Goal: Task Accomplishment & Management: Use online tool/utility

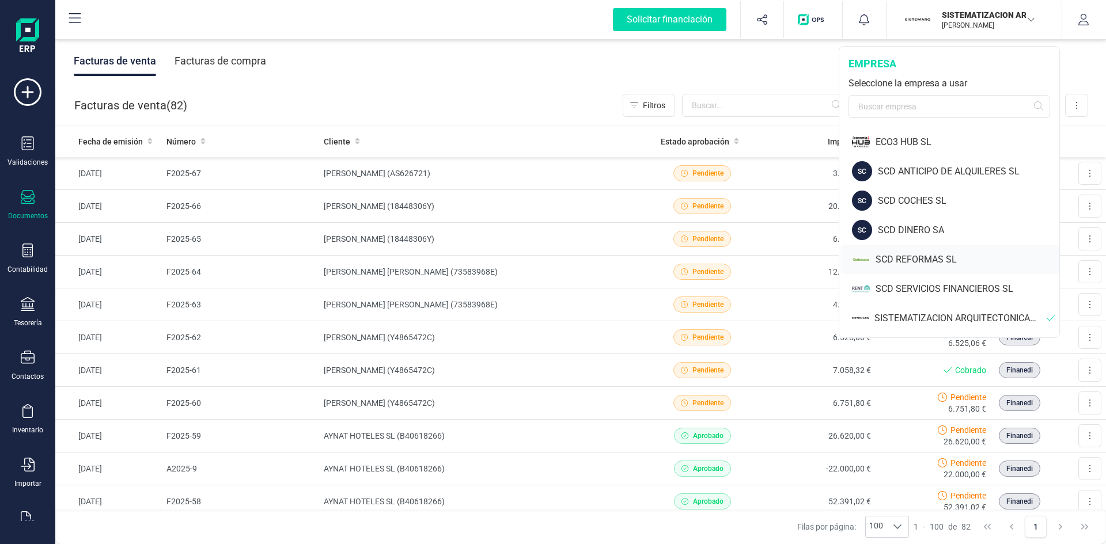
click at [904, 260] on div "SCD REFORMAS SL" at bounding box center [968, 260] width 184 height 14
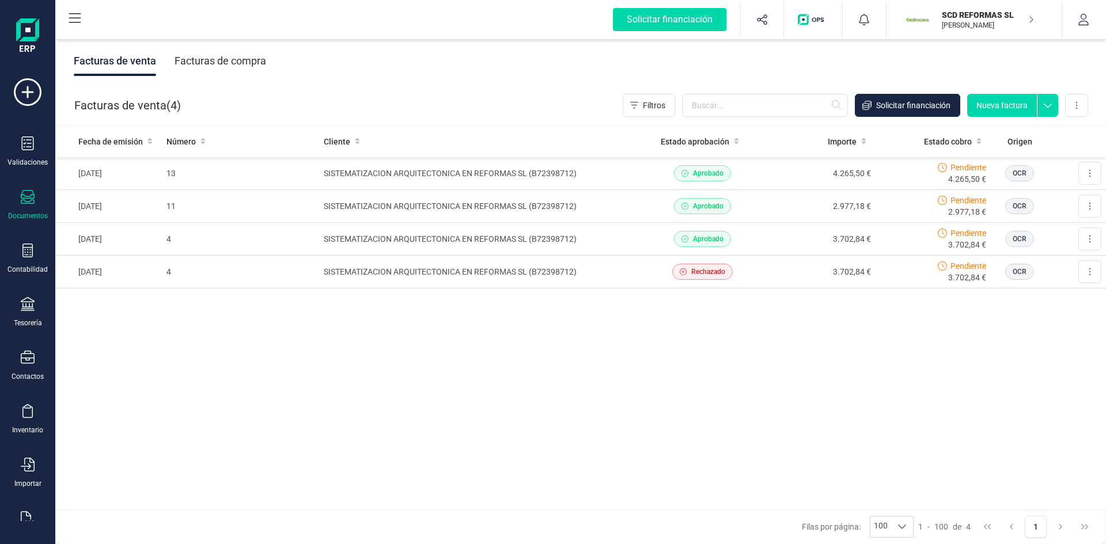
click at [238, 64] on div "Facturas de compra" at bounding box center [221, 61] width 92 height 30
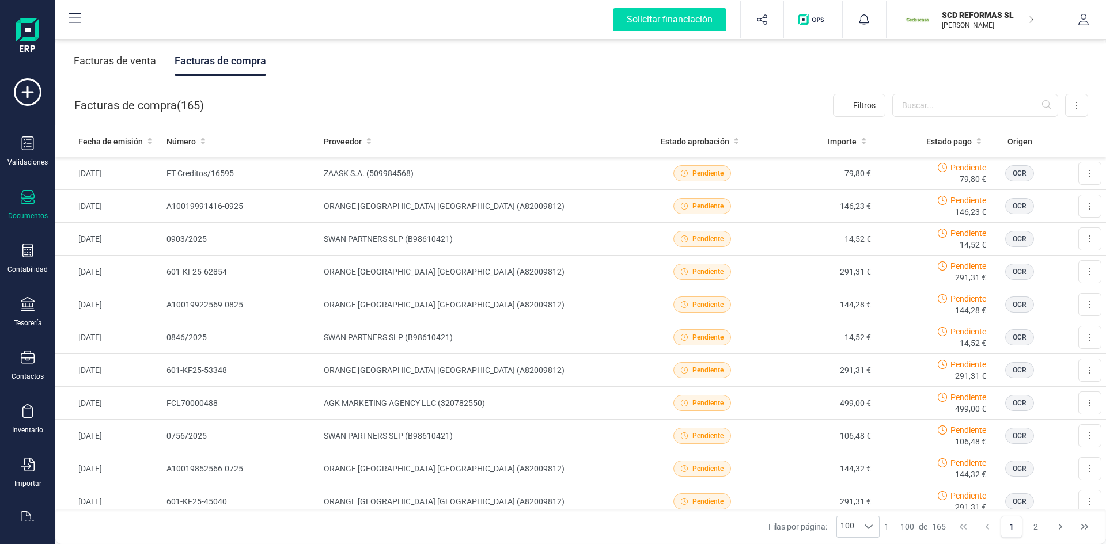
click at [984, 16] on p "SCD REFORMAS SL" at bounding box center [988, 15] width 92 height 12
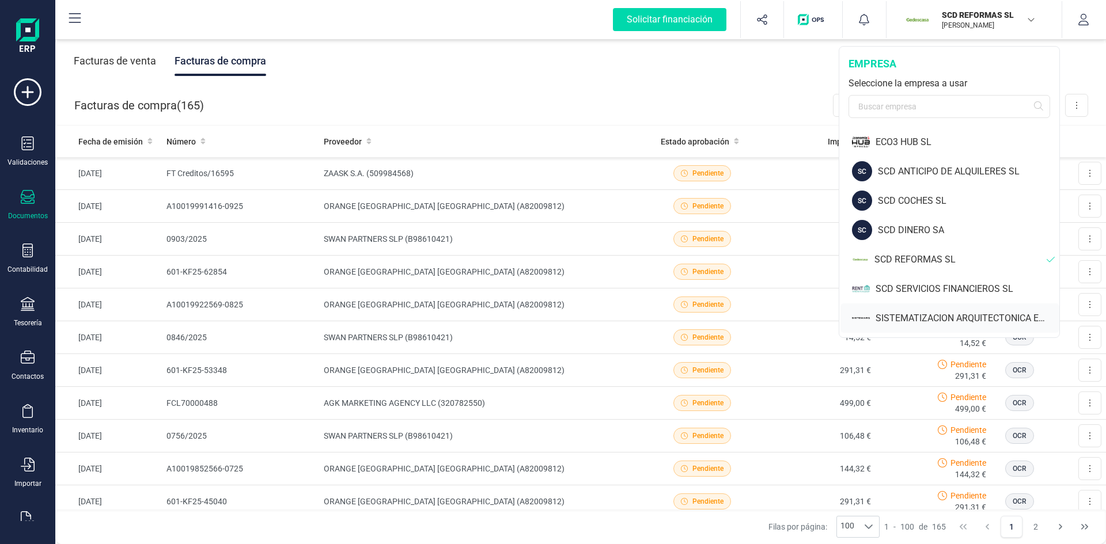
click at [920, 310] on div "SISTEMATIZACION ARQUITECTONICA EN REFORMAS SL" at bounding box center [949, 318] width 219 height 29
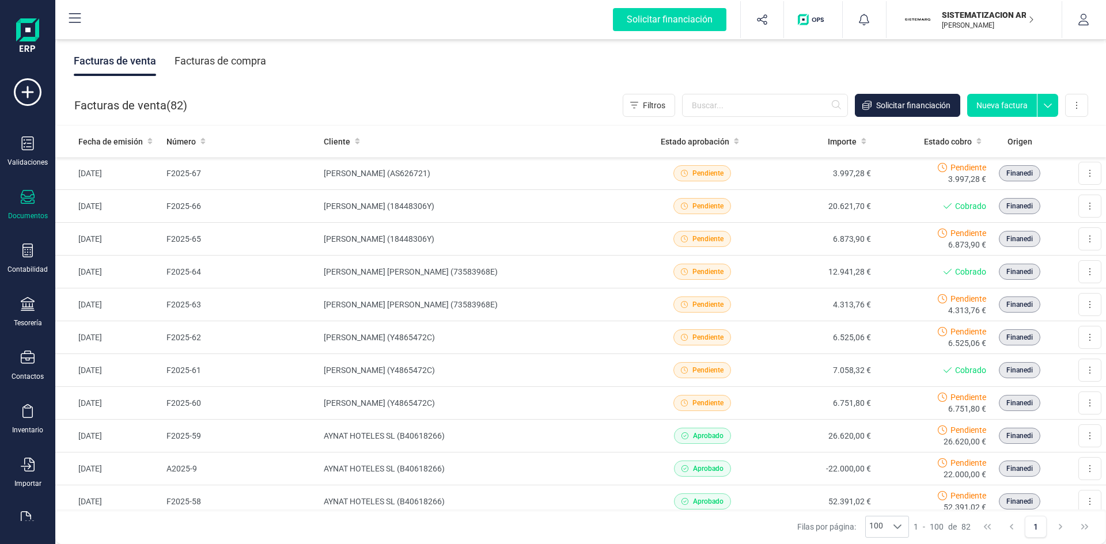
click at [206, 58] on div "Facturas de compra" at bounding box center [221, 61] width 92 height 30
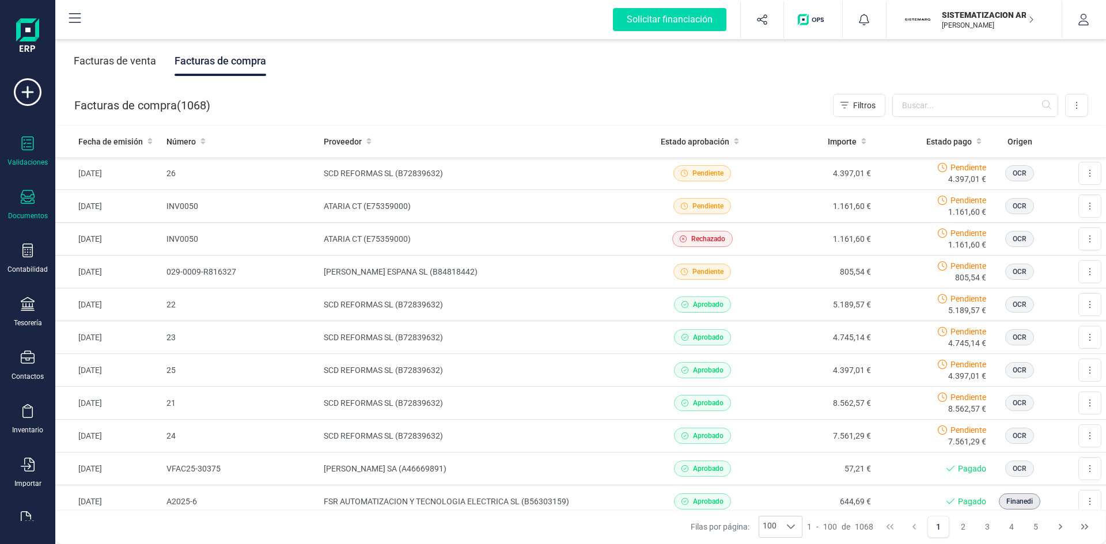
drag, startPoint x: 35, startPoint y: 147, endPoint x: 48, endPoint y: 145, distance: 13.4
click at [35, 146] on div "Validaciones" at bounding box center [28, 152] width 46 height 31
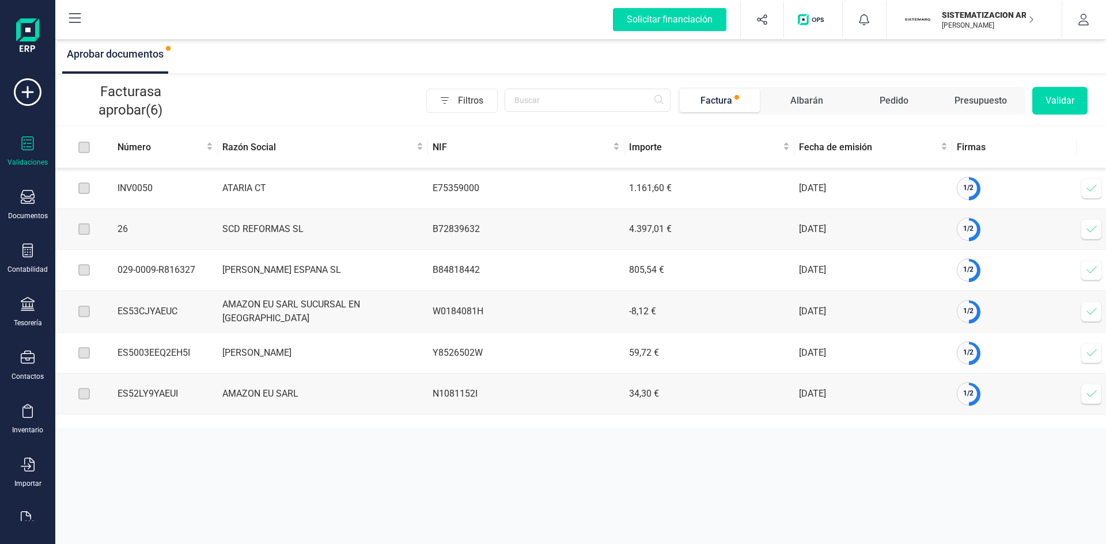
click at [1090, 191] on icon at bounding box center [1092, 189] width 12 height 12
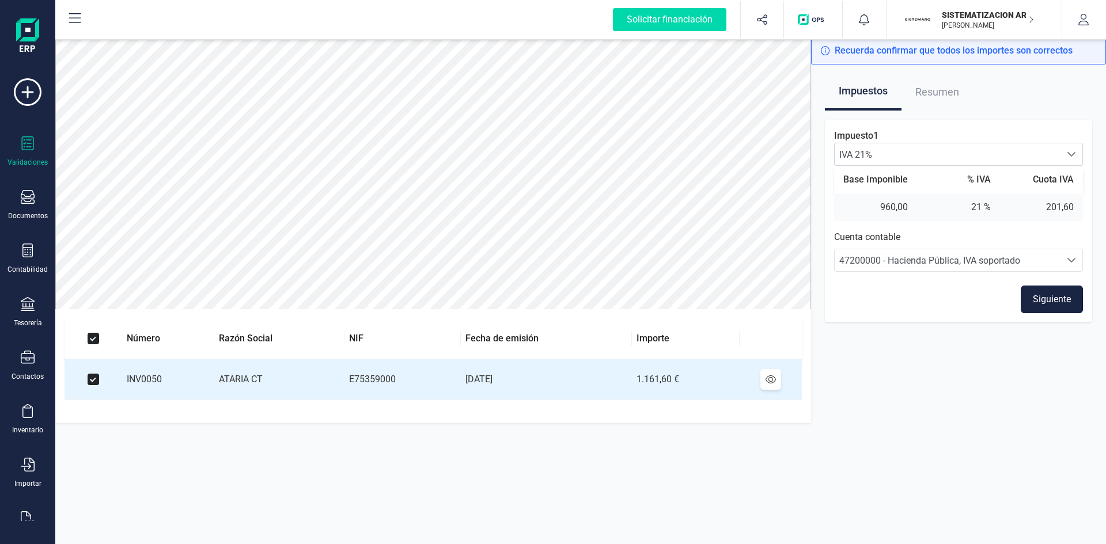
click at [1039, 297] on button "Siguiente" at bounding box center [1052, 300] width 62 height 28
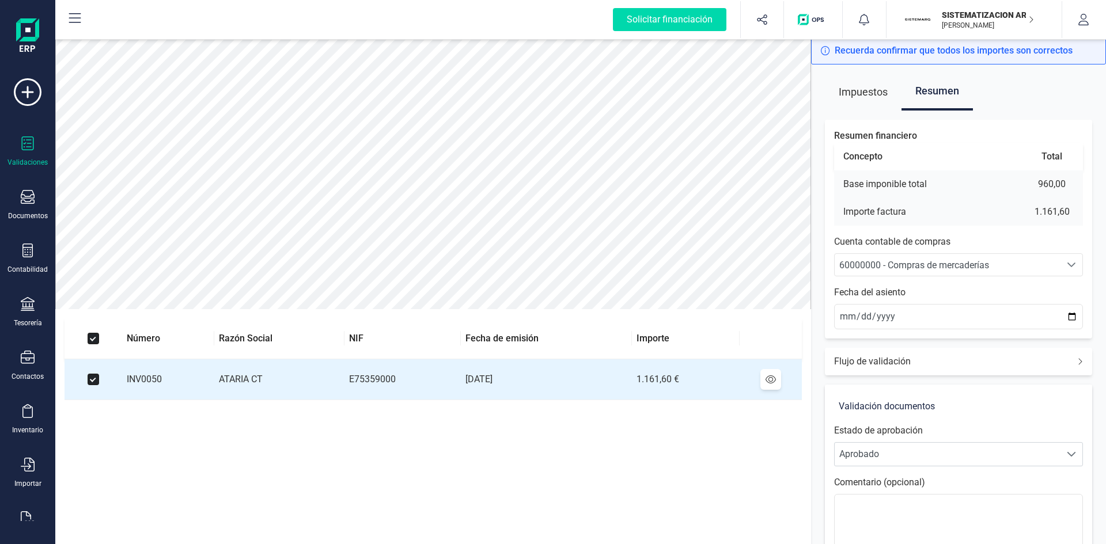
click at [895, 265] on span "60000000 - Compras de mercaderías" at bounding box center [914, 265] width 150 height 11
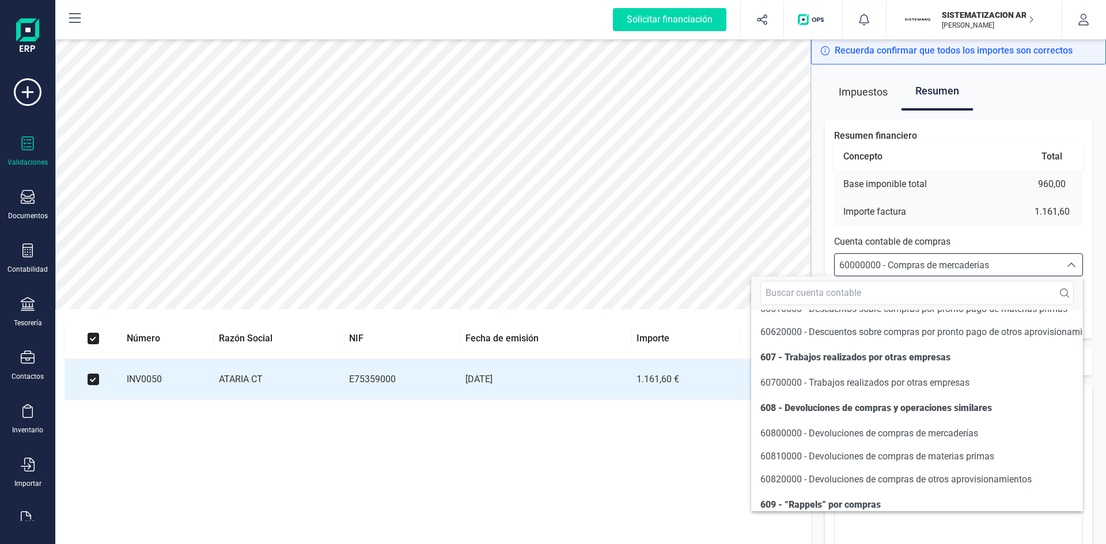
scroll to position [5884, 0]
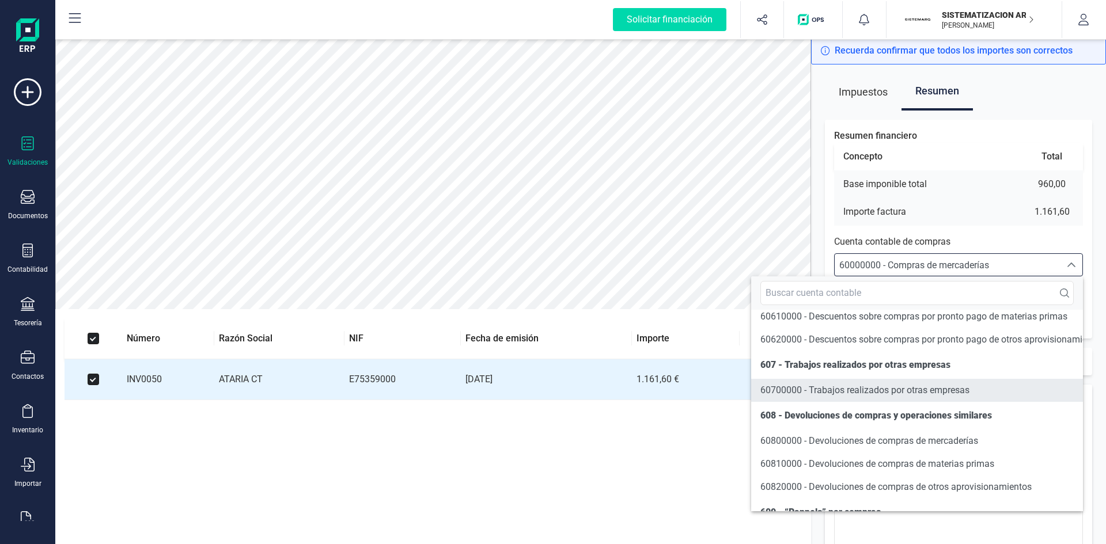
click at [843, 396] on span "60700000 - Trabajos realizados por otras empresas" at bounding box center [864, 390] width 209 height 11
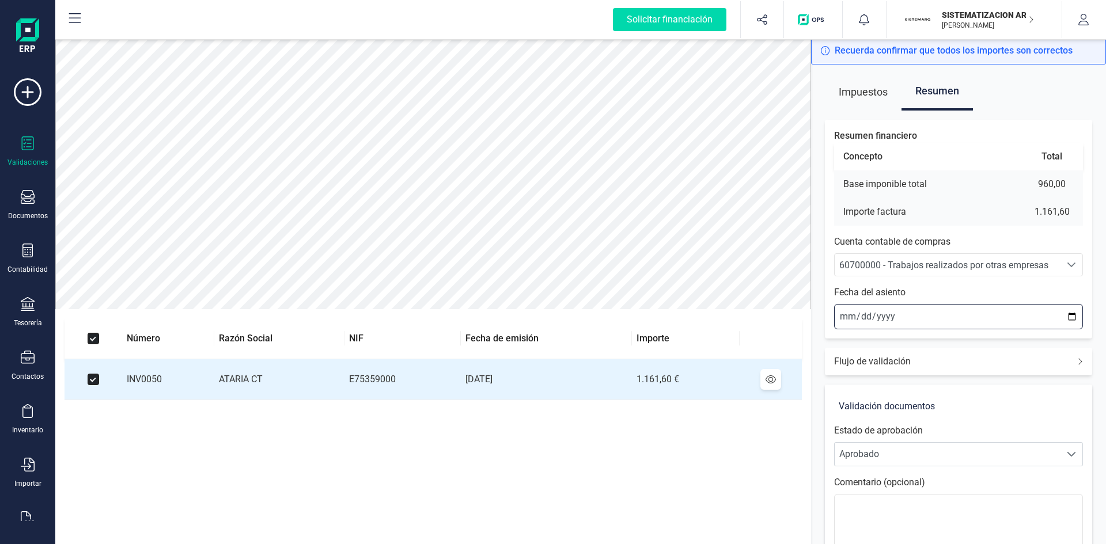
click at [842, 319] on input "2025-09-24" at bounding box center [958, 316] width 249 height 25
type input "2025-09-18"
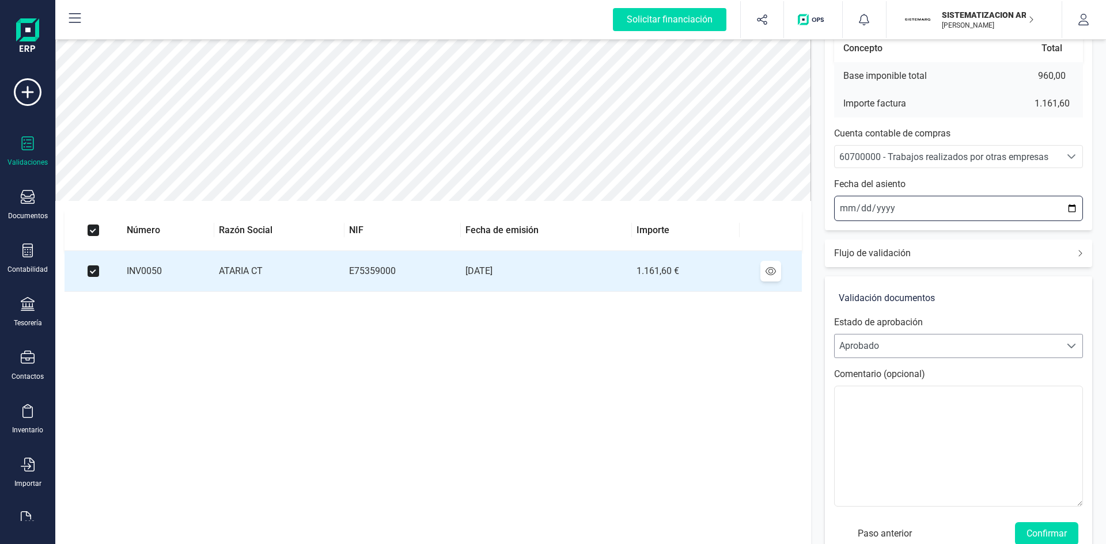
scroll to position [135, 0]
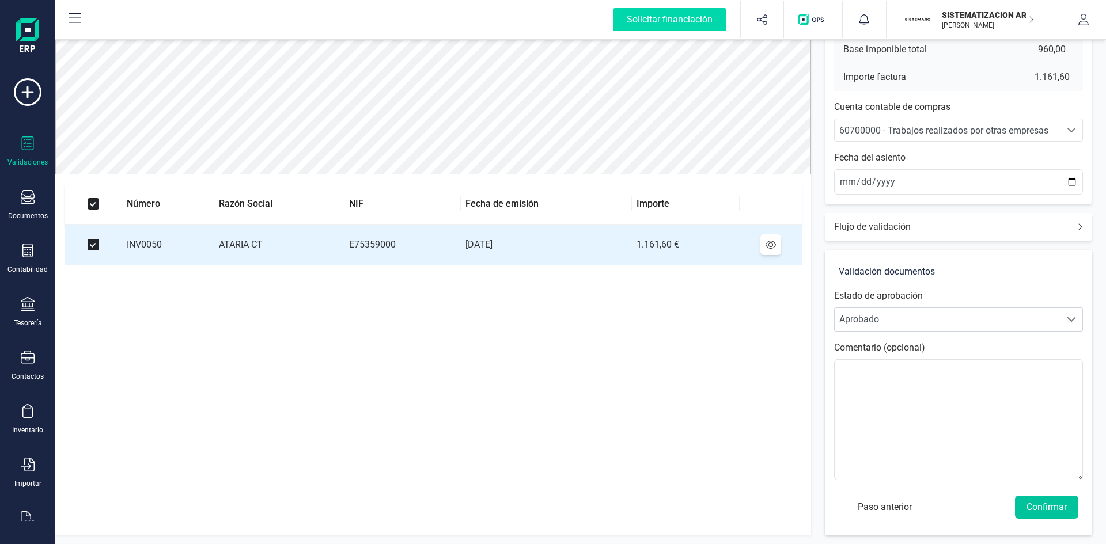
click at [1051, 505] on button "Confirmar" at bounding box center [1046, 507] width 63 height 23
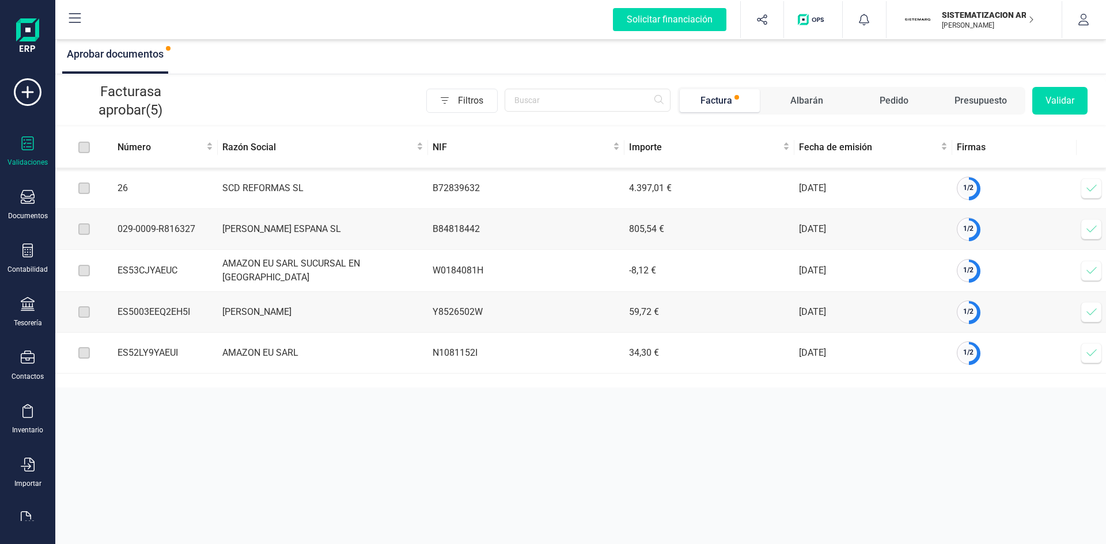
click at [1092, 191] on icon at bounding box center [1092, 189] width 12 height 12
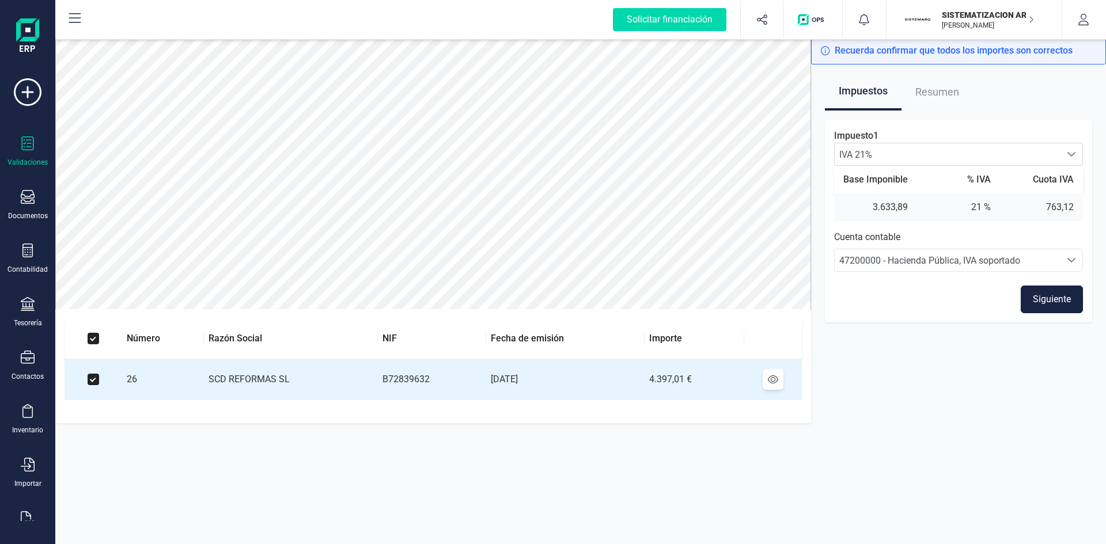
click at [1049, 302] on button "Siguiente" at bounding box center [1052, 300] width 62 height 28
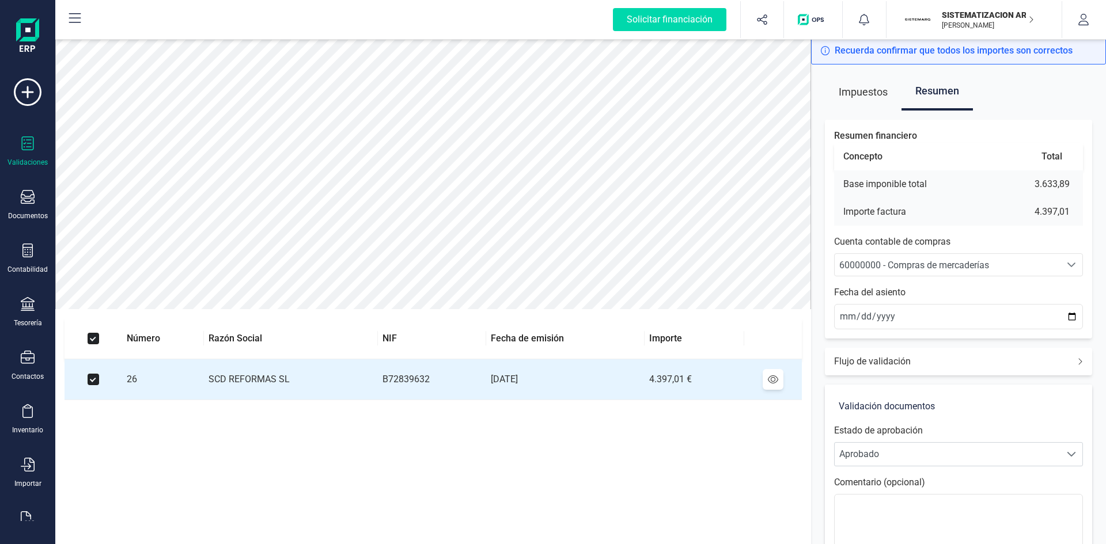
click at [938, 267] on span "60000000 - Compras de mercaderías" at bounding box center [914, 265] width 150 height 11
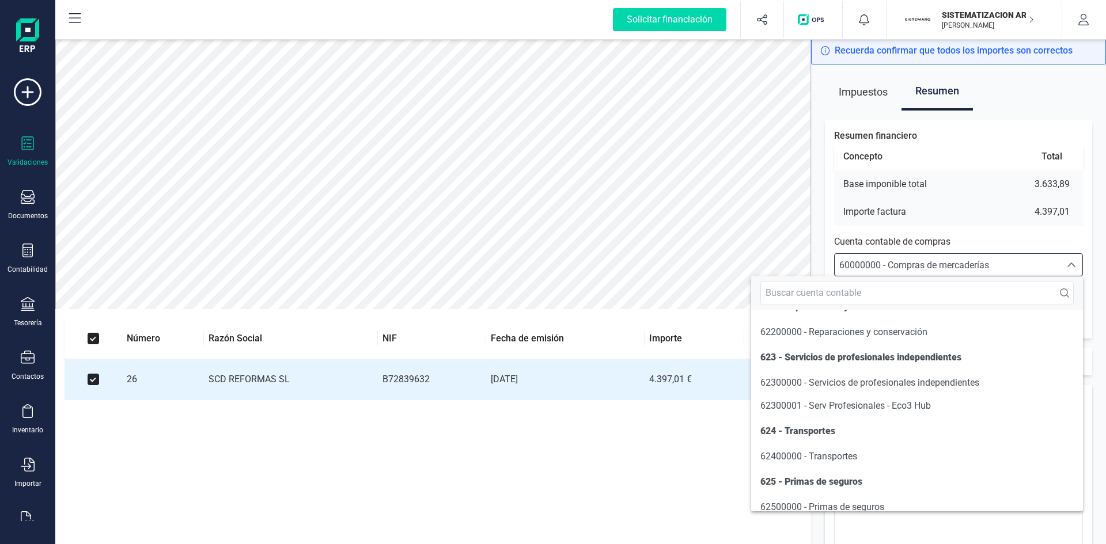
scroll to position [6451, 0]
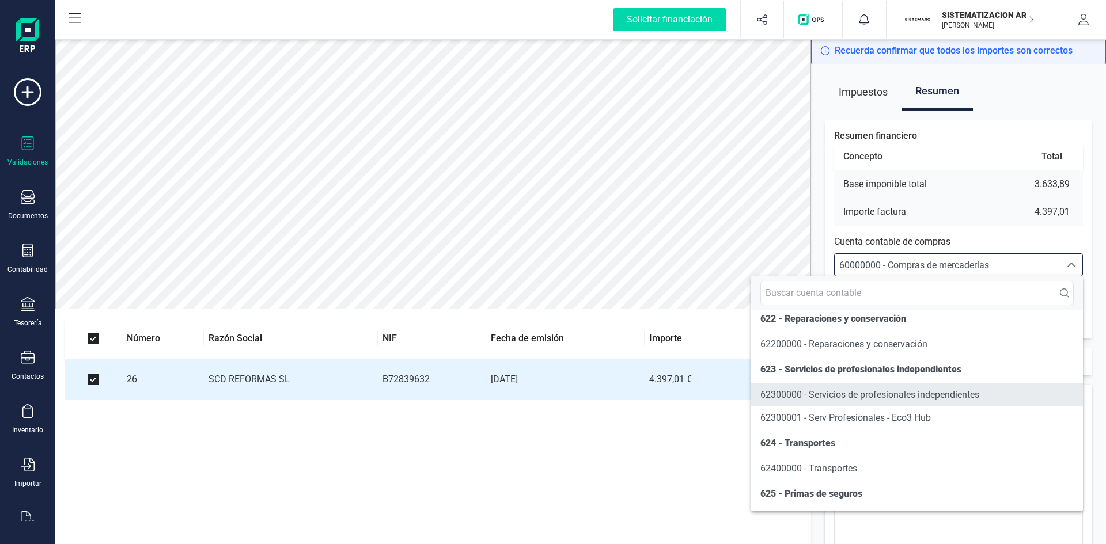
click at [869, 400] on span "62300000 - Servicios de profesionales independientes" at bounding box center [869, 394] width 219 height 11
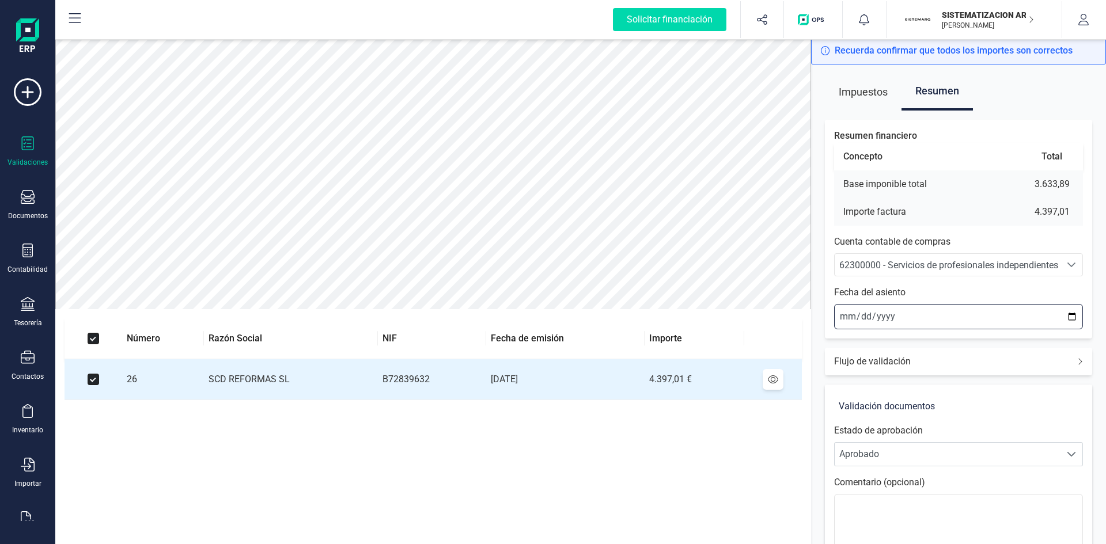
click at [844, 310] on input "2025-09-24" at bounding box center [958, 316] width 249 height 25
type input "2025-09-22"
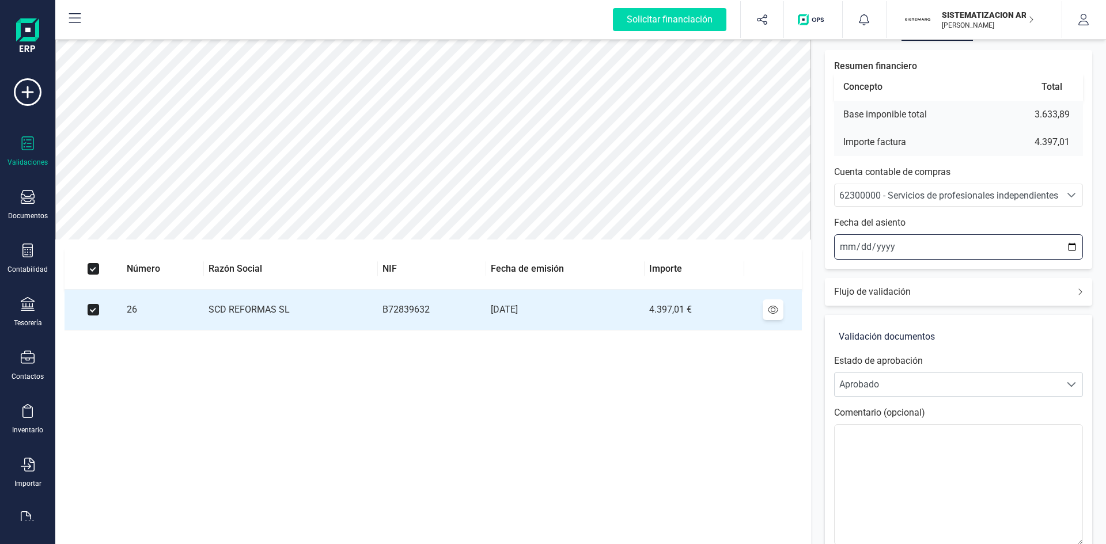
scroll to position [135, 0]
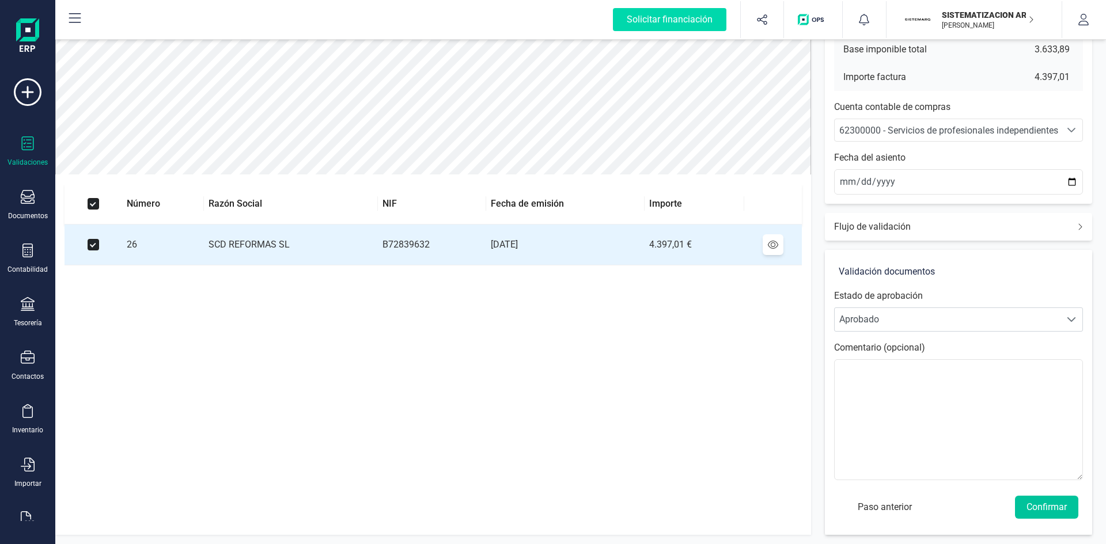
click at [1052, 503] on button "Confirmar" at bounding box center [1046, 507] width 63 height 23
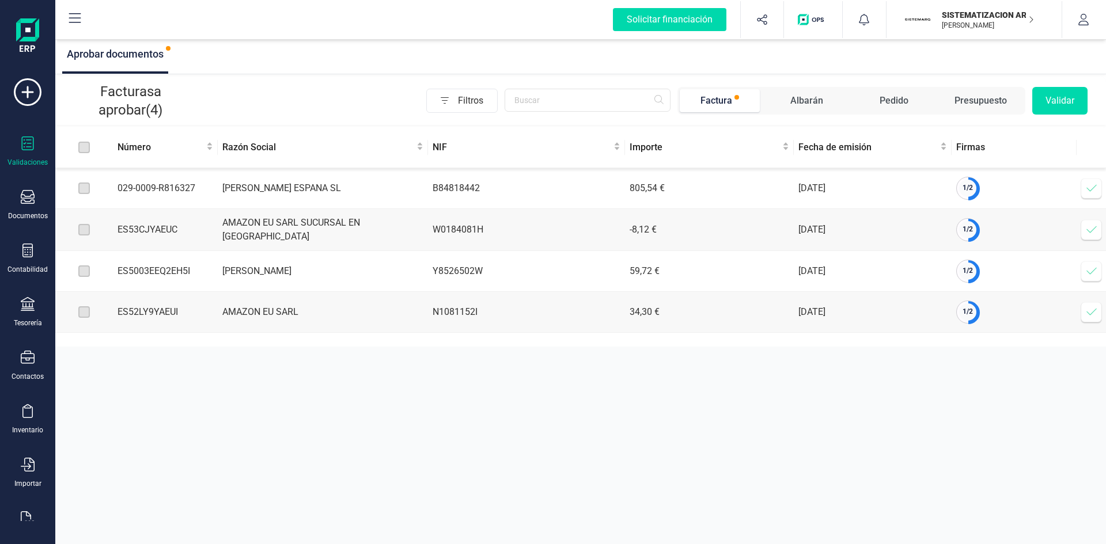
click at [1088, 186] on icon at bounding box center [1092, 189] width 12 height 12
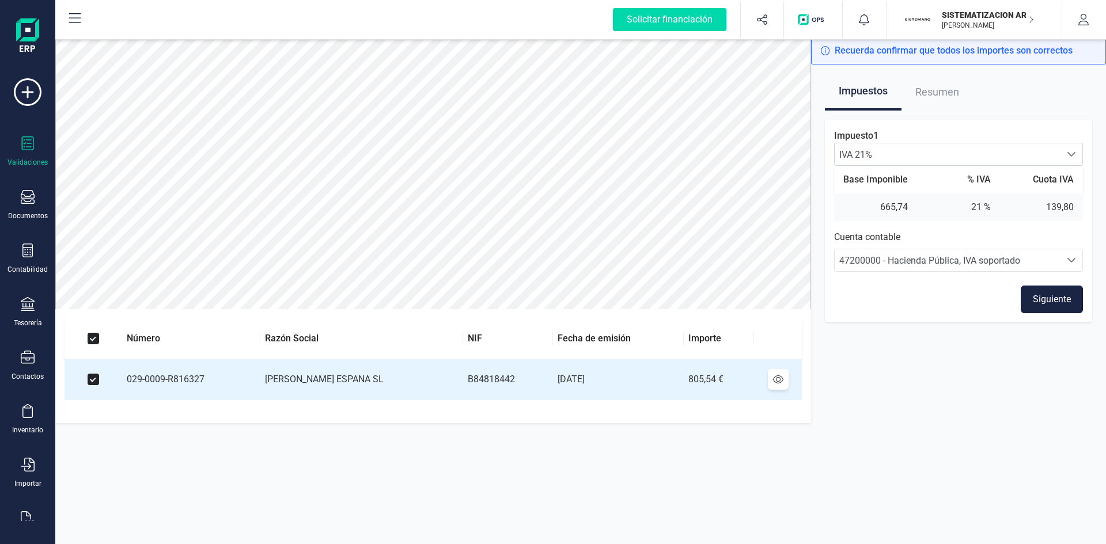
click at [1041, 301] on button "Siguiente" at bounding box center [1052, 300] width 62 height 28
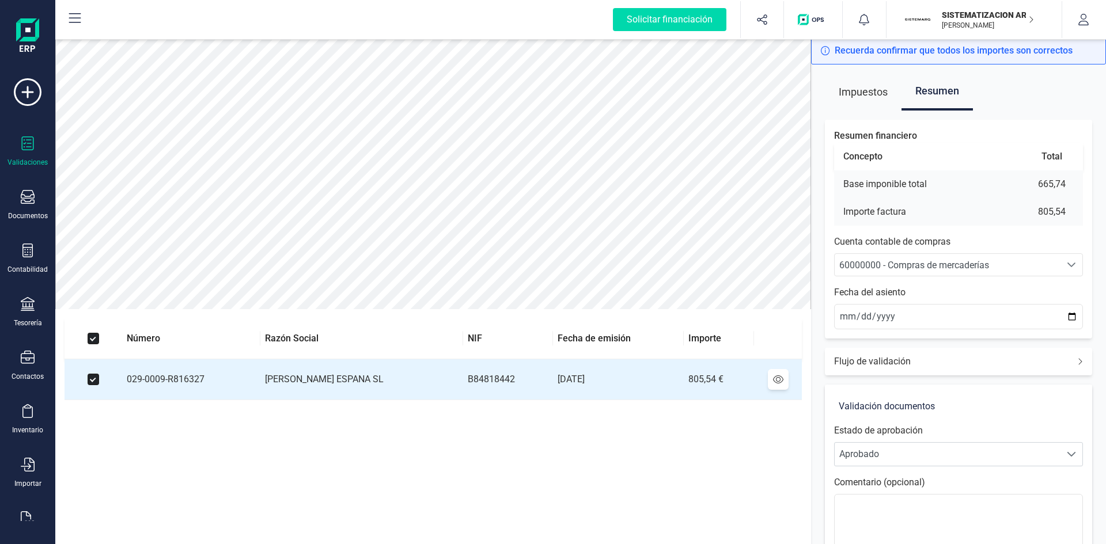
click at [878, 261] on span "60000000 - Compras de mercaderías" at bounding box center [914, 265] width 150 height 11
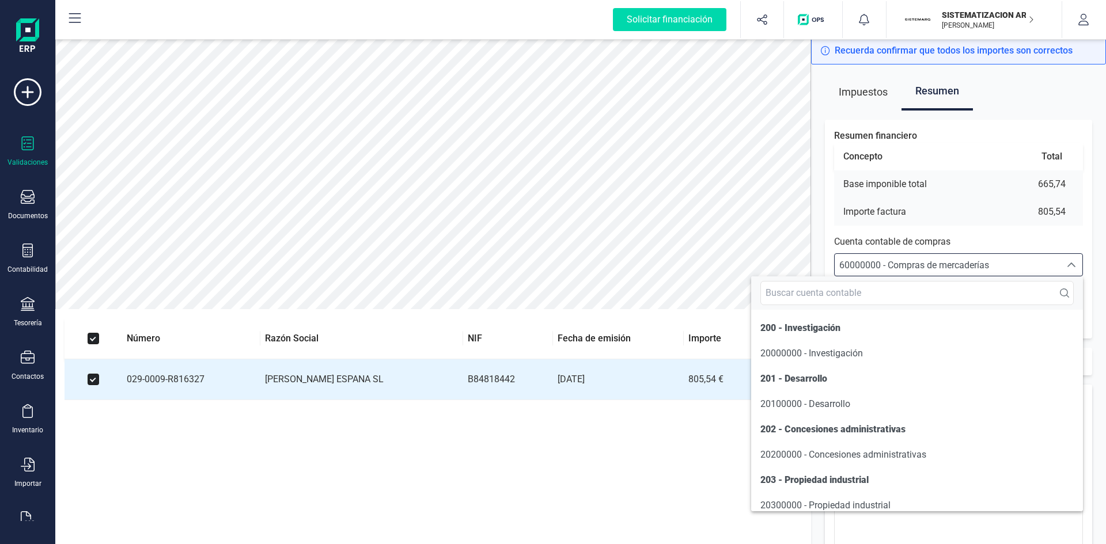
scroll to position [5531, 0]
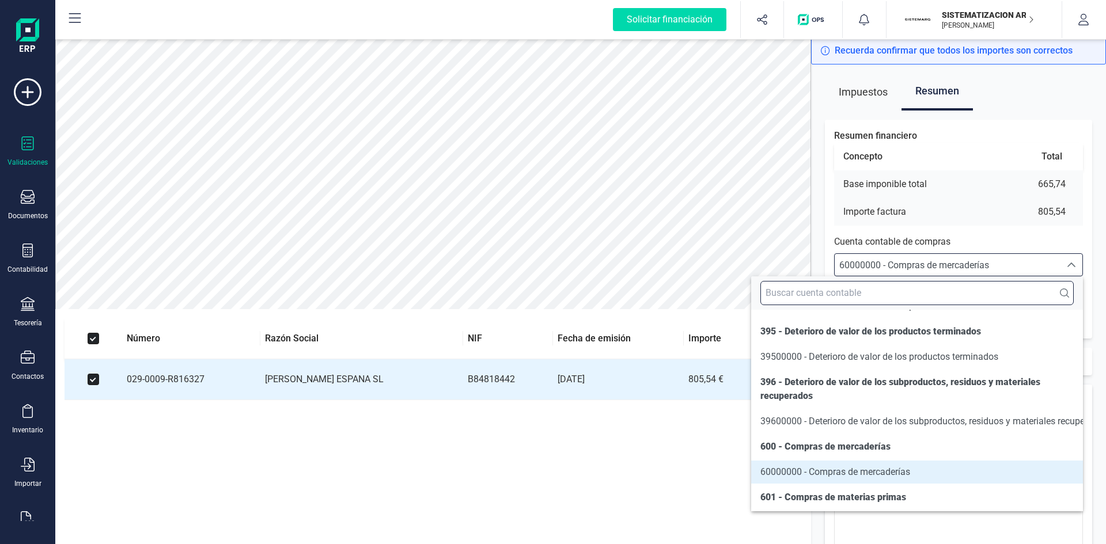
click at [848, 289] on input "text" at bounding box center [916, 293] width 313 height 24
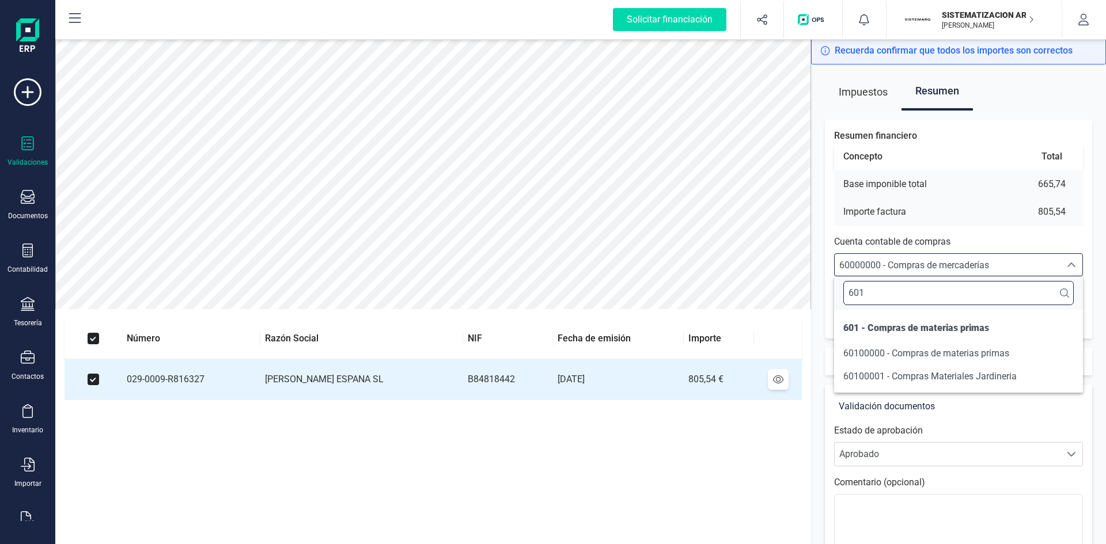
scroll to position [0, 0]
type input "6010"
click at [930, 351] on span "60100000 - Compras de materias primas" at bounding box center [926, 353] width 166 height 11
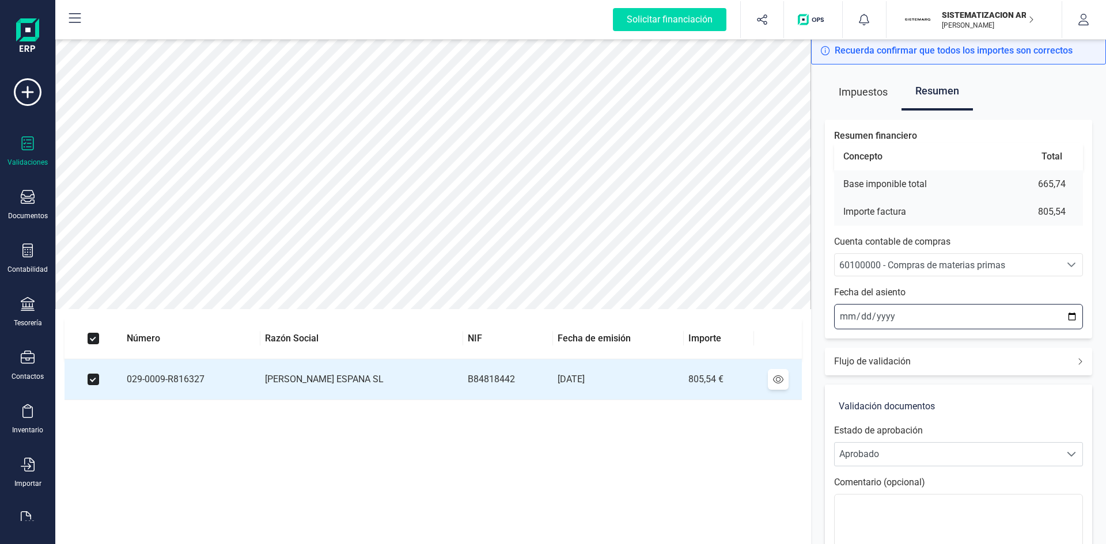
click at [846, 316] on input "2025-09-24" at bounding box center [958, 316] width 249 height 25
type input "2025-09-16"
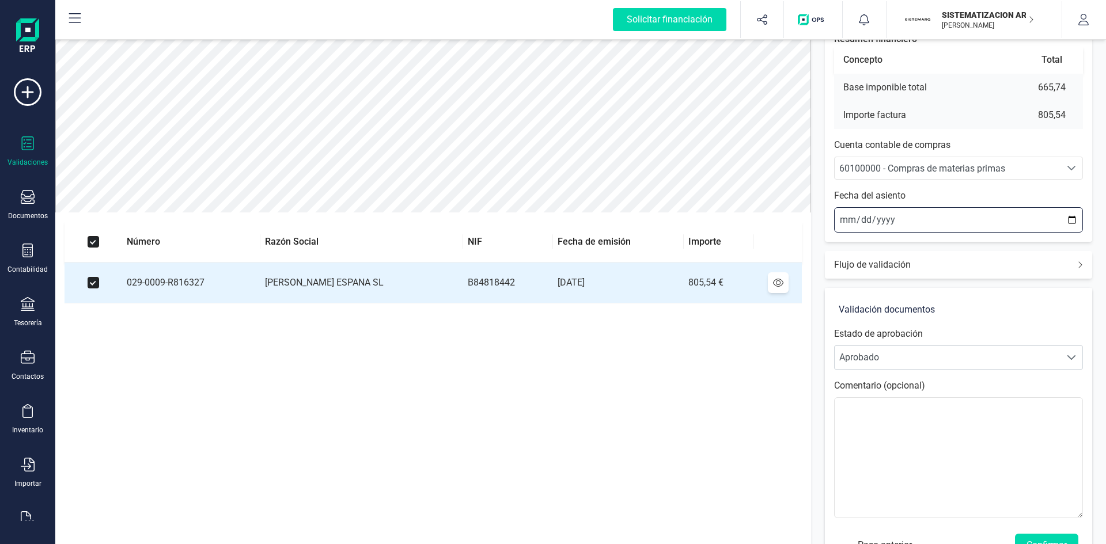
scroll to position [135, 0]
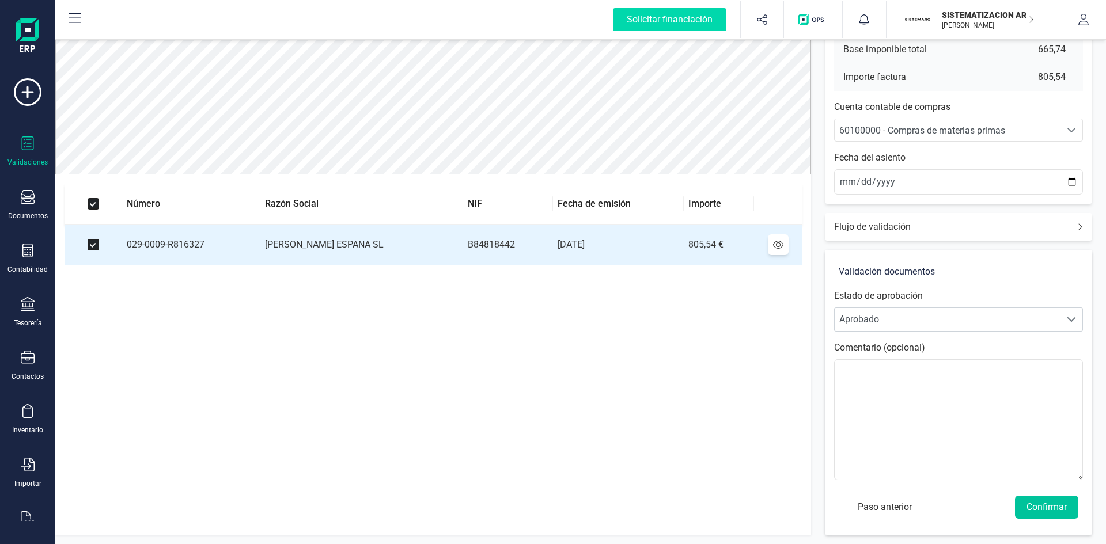
click at [1049, 502] on button "Confirmar" at bounding box center [1046, 507] width 63 height 23
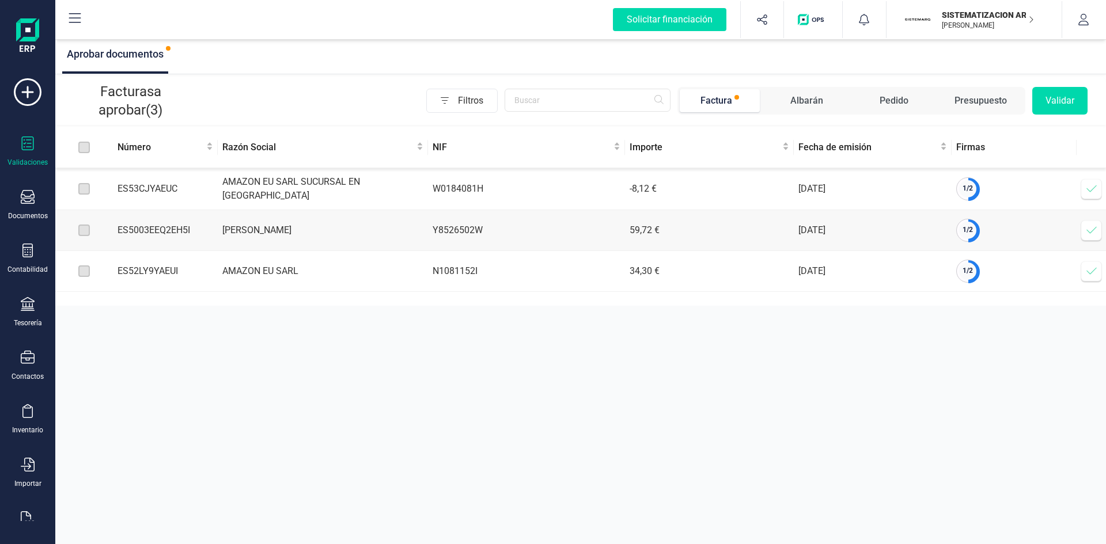
click at [1094, 187] on icon at bounding box center [1091, 188] width 10 height 7
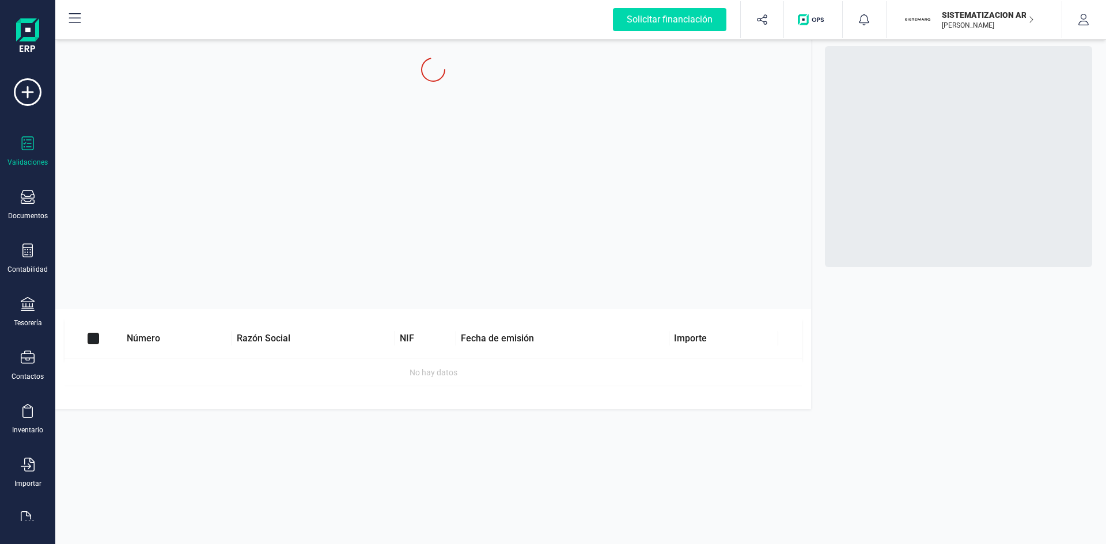
checkbox input "true"
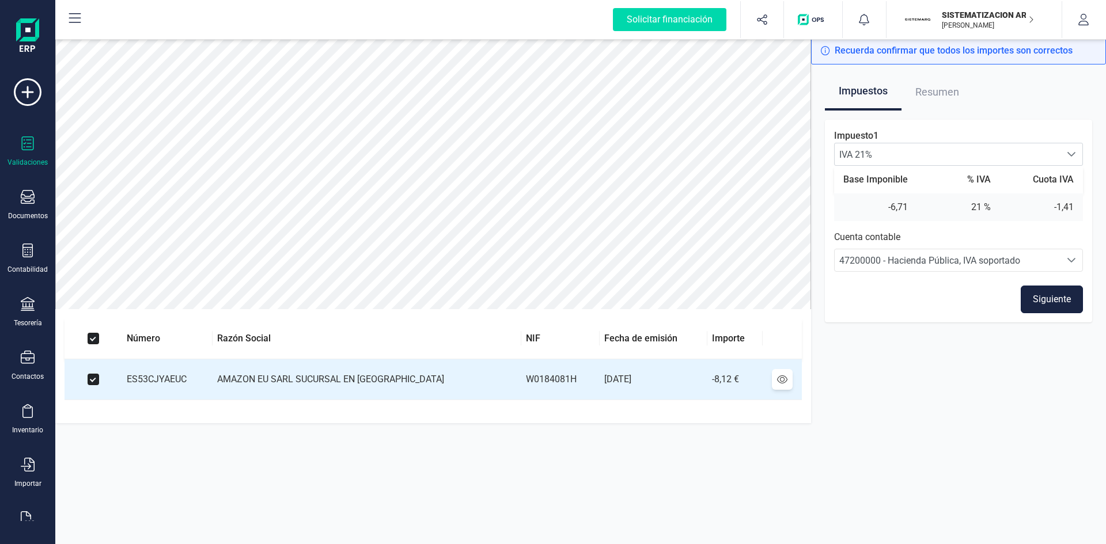
click at [1066, 302] on button "Siguiente" at bounding box center [1052, 300] width 62 height 28
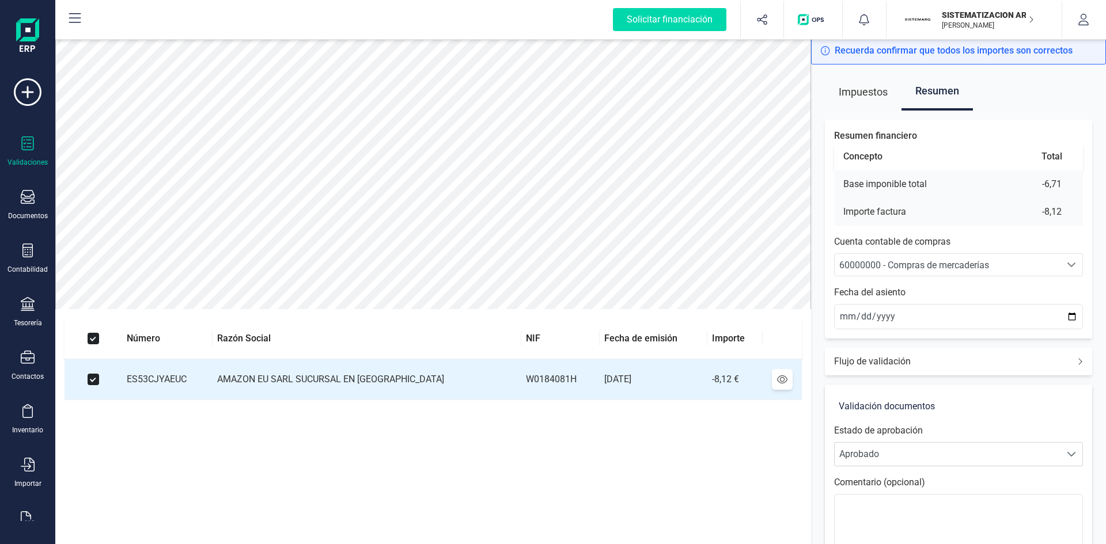
click at [927, 260] on span "60000000 - Compras de mercaderías" at bounding box center [914, 265] width 150 height 11
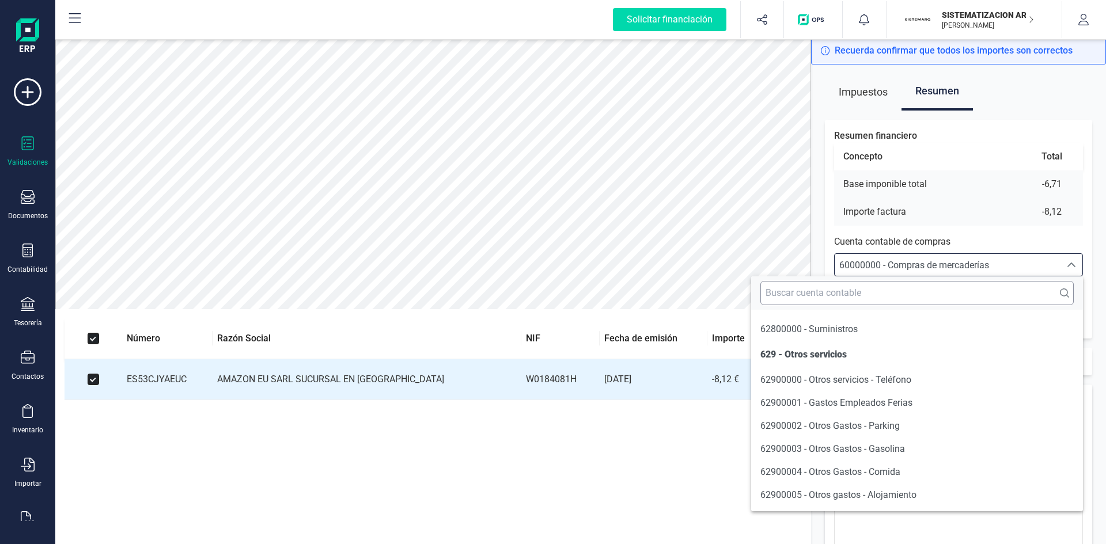
scroll to position [6998, 0]
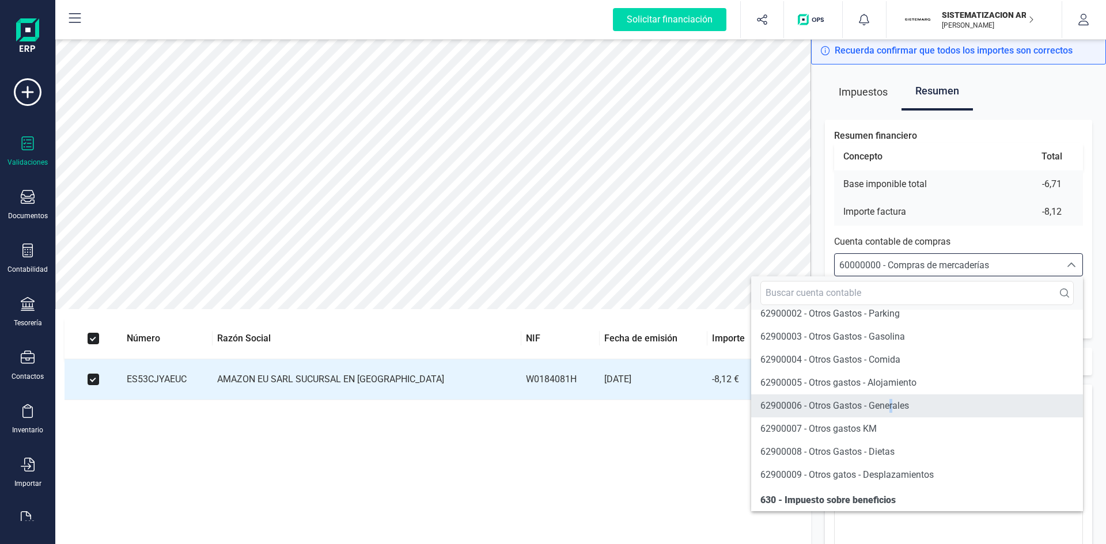
click at [893, 411] on span "62900006 - Otros Gastos - Generales" at bounding box center [834, 405] width 149 height 11
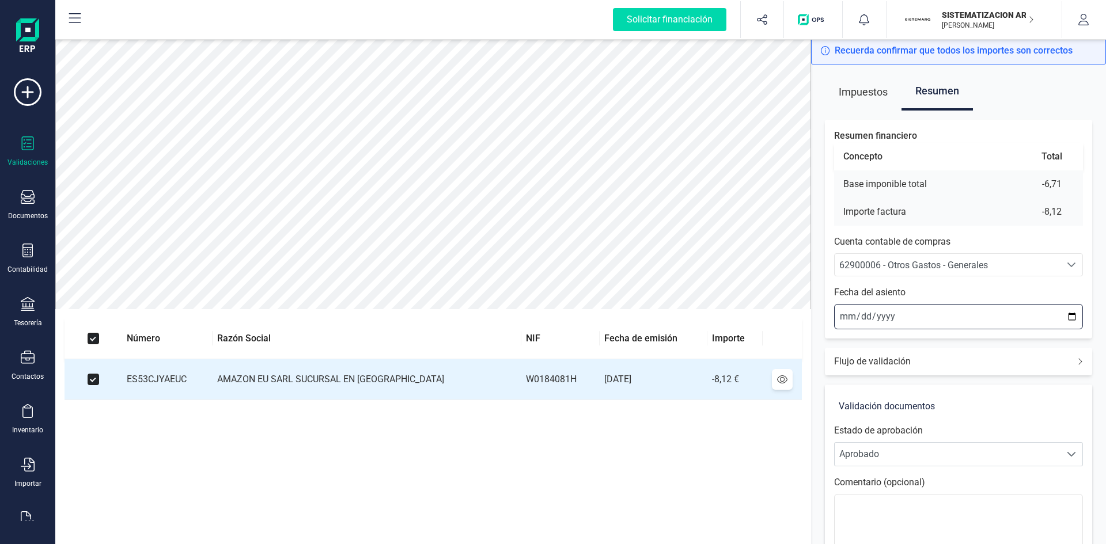
click at [841, 316] on input "2025-09-24" at bounding box center [958, 316] width 249 height 25
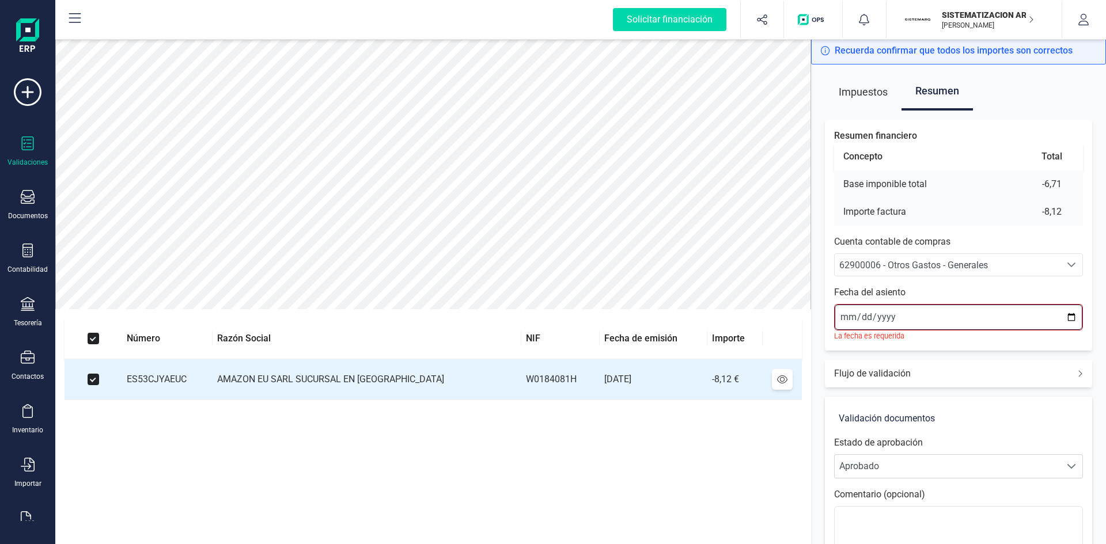
type input "2025-09-01"
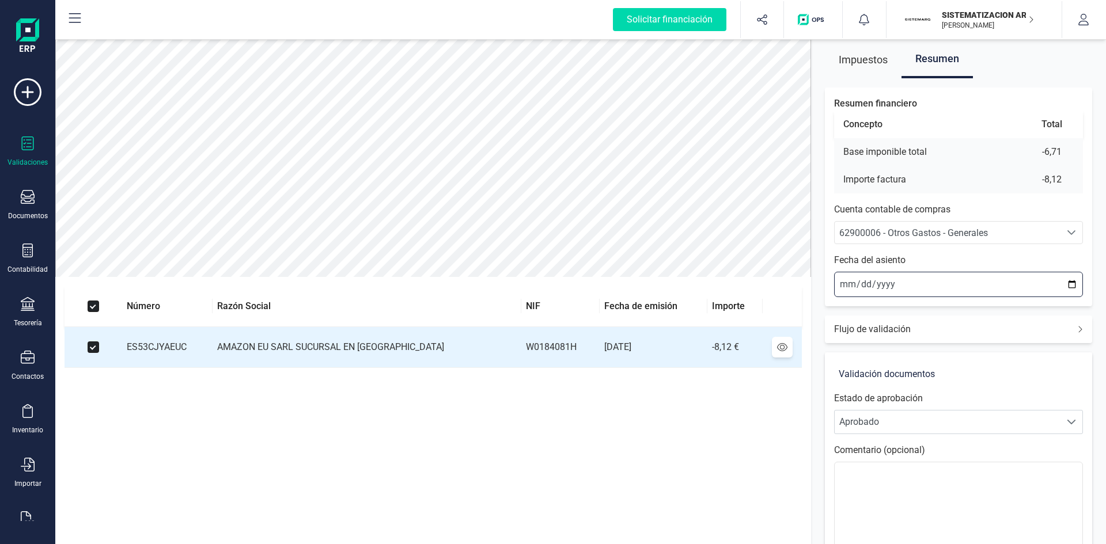
scroll to position [135, 0]
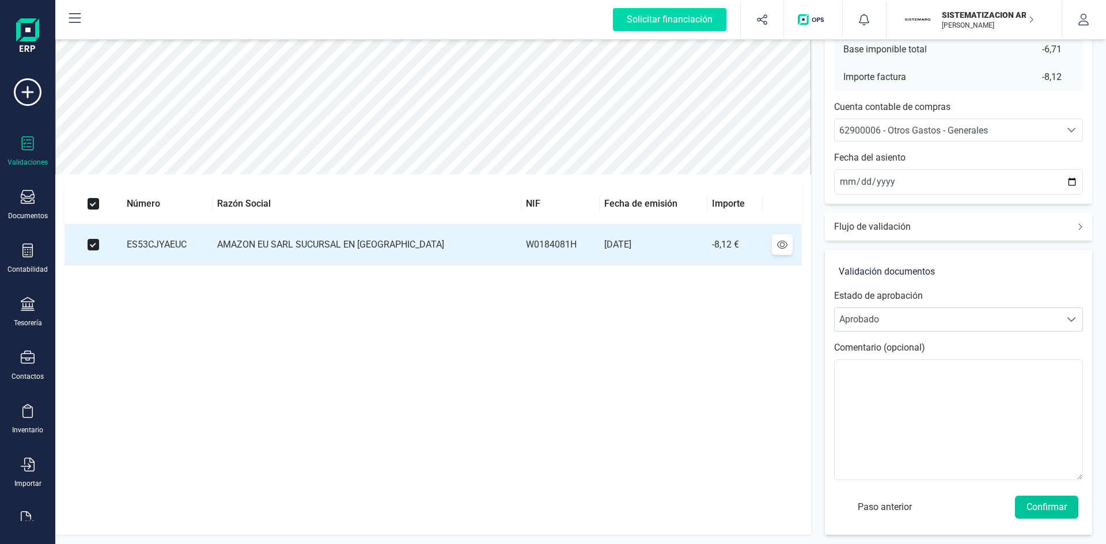
click at [1045, 503] on button "Confirmar" at bounding box center [1046, 507] width 63 height 23
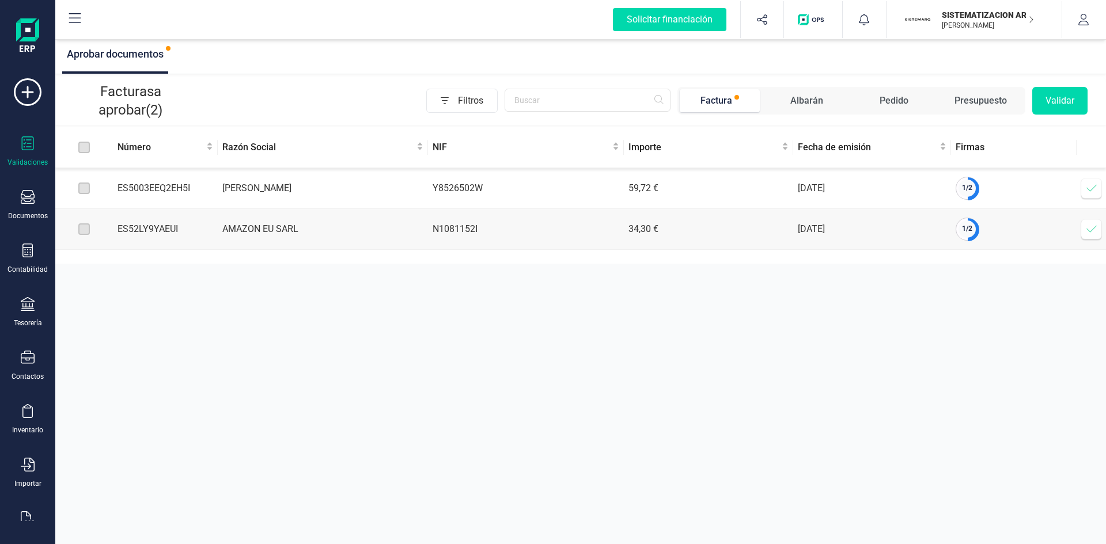
click at [309, 192] on td "[PERSON_NAME]" at bounding box center [323, 188] width 210 height 41
click at [1093, 191] on icon at bounding box center [1092, 189] width 12 height 12
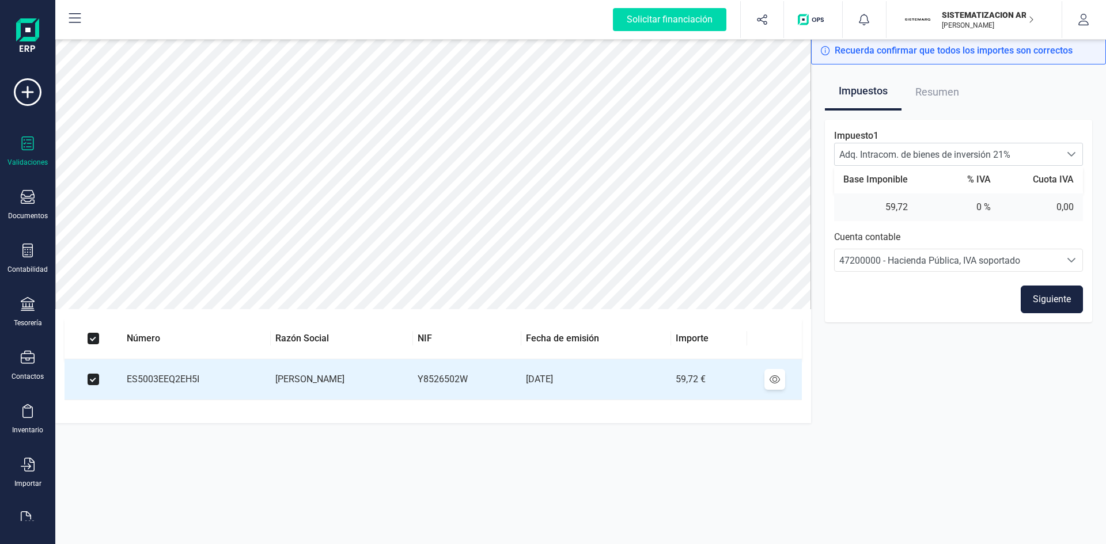
click at [1067, 300] on button "Siguiente" at bounding box center [1052, 300] width 62 height 28
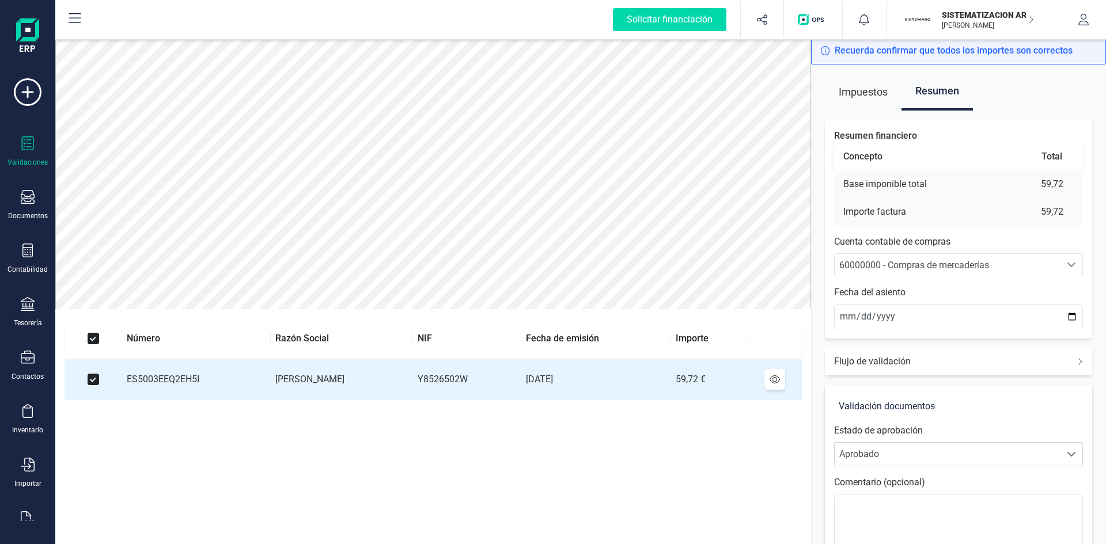
click at [941, 263] on span "60000000 - Compras de mercaderías" at bounding box center [914, 265] width 150 height 11
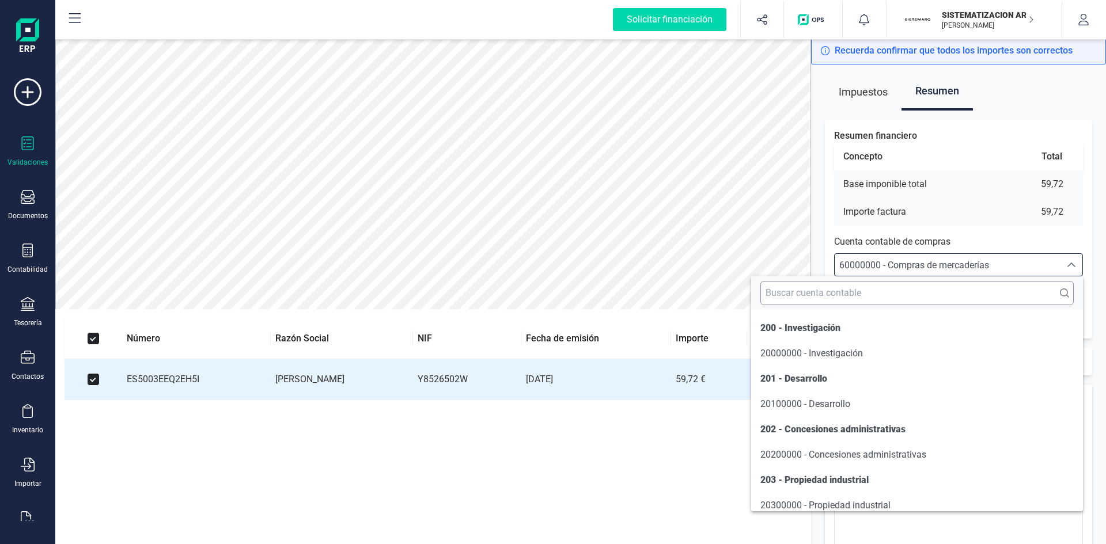
scroll to position [5531, 0]
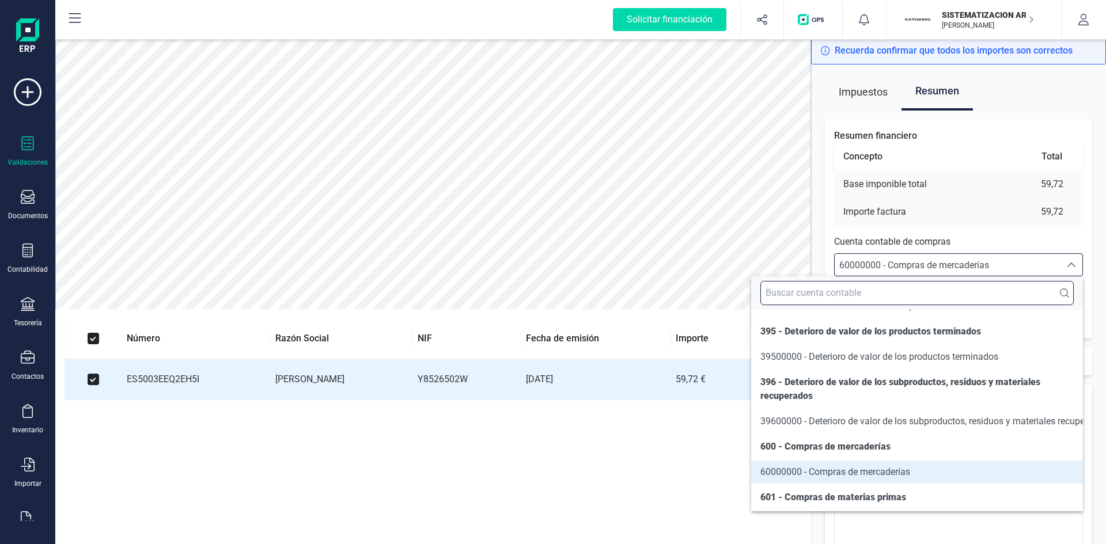
click at [837, 294] on input "text" at bounding box center [916, 293] width 313 height 24
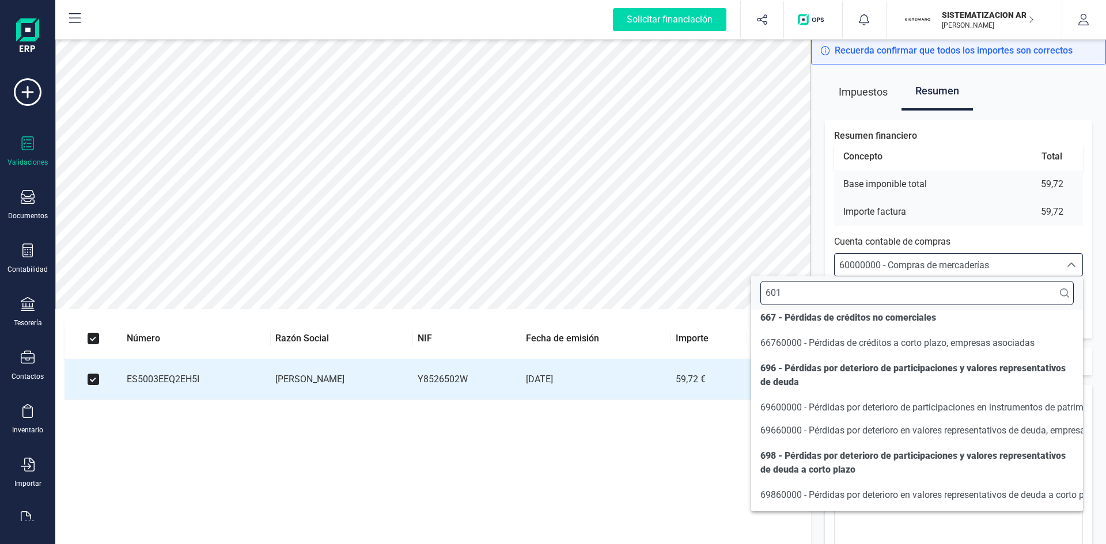
scroll to position [0, 0]
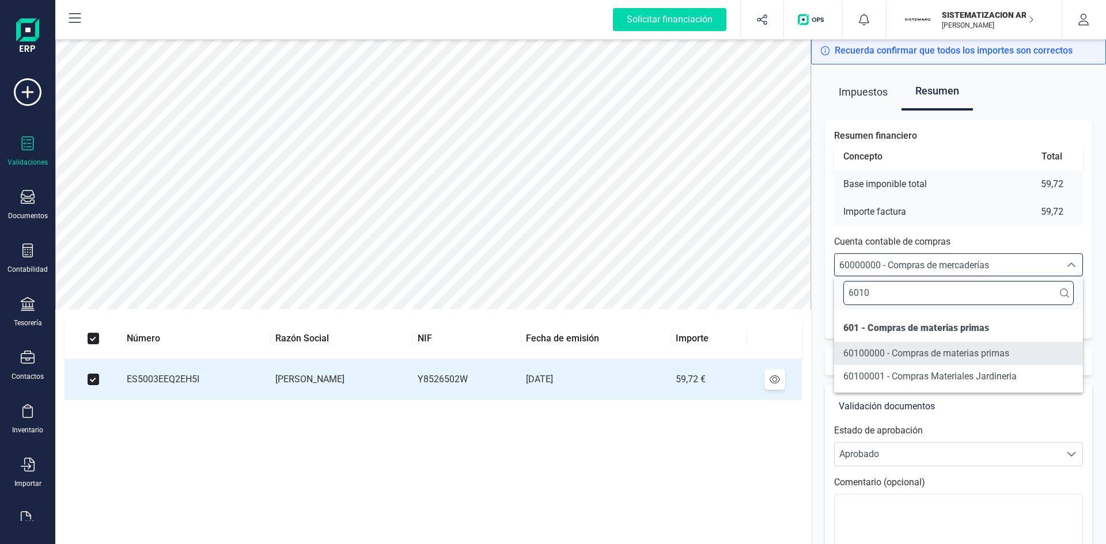
type input "6010"
click at [908, 353] on span "60100000 - Compras de materias primas" at bounding box center [926, 353] width 166 height 11
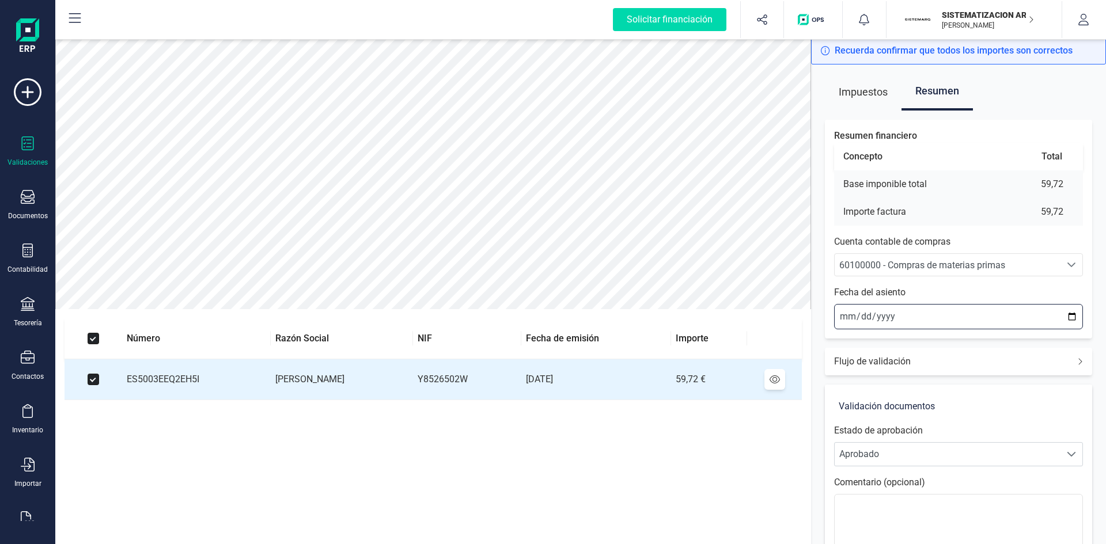
click at [841, 314] on input "2025-09-24" at bounding box center [958, 316] width 249 height 25
type input "2025-09-14"
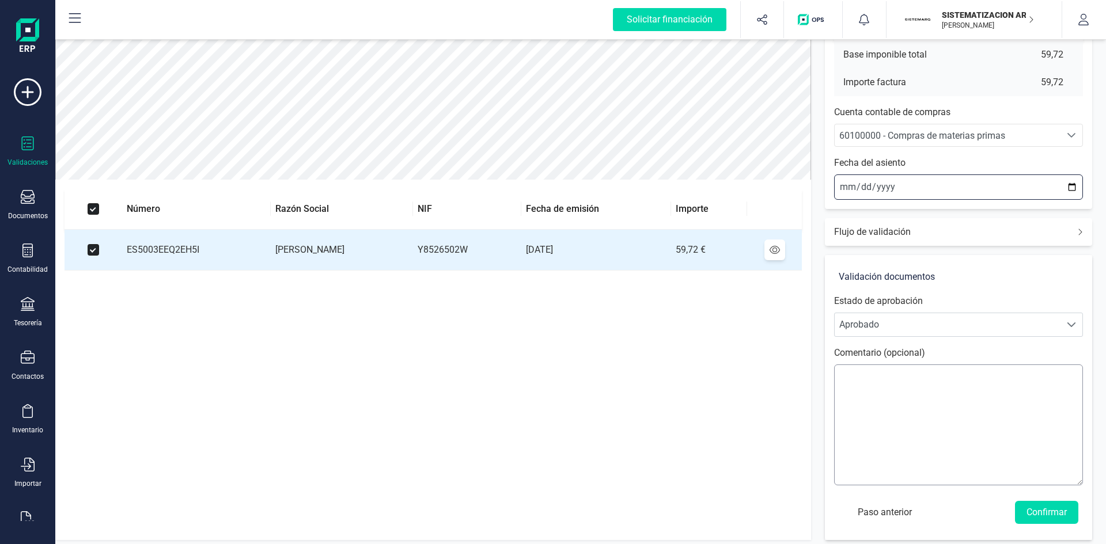
scroll to position [135, 0]
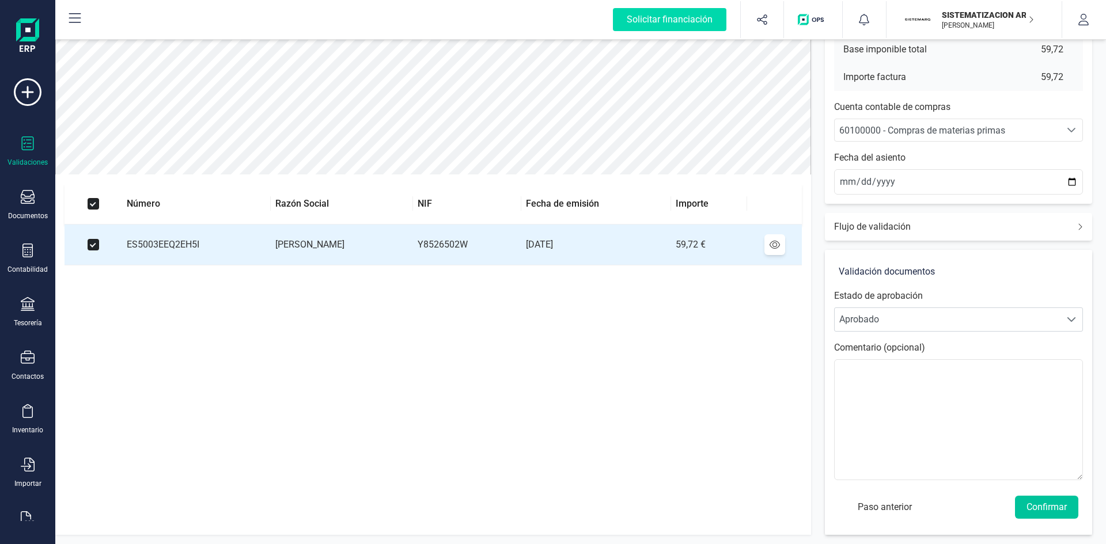
click at [1039, 507] on button "Confirmar" at bounding box center [1046, 507] width 63 height 23
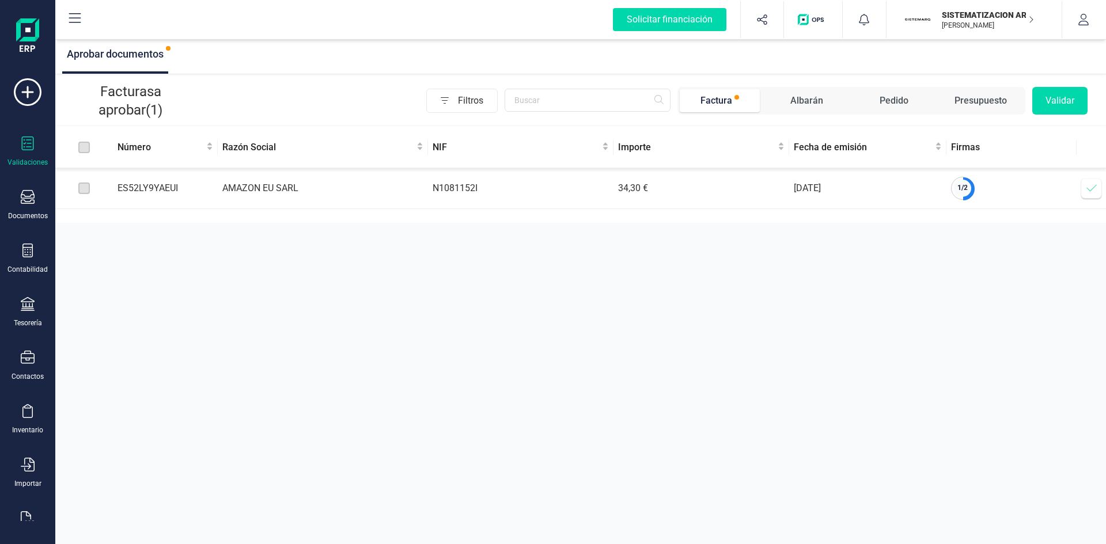
click at [1089, 187] on icon at bounding box center [1092, 189] width 12 height 12
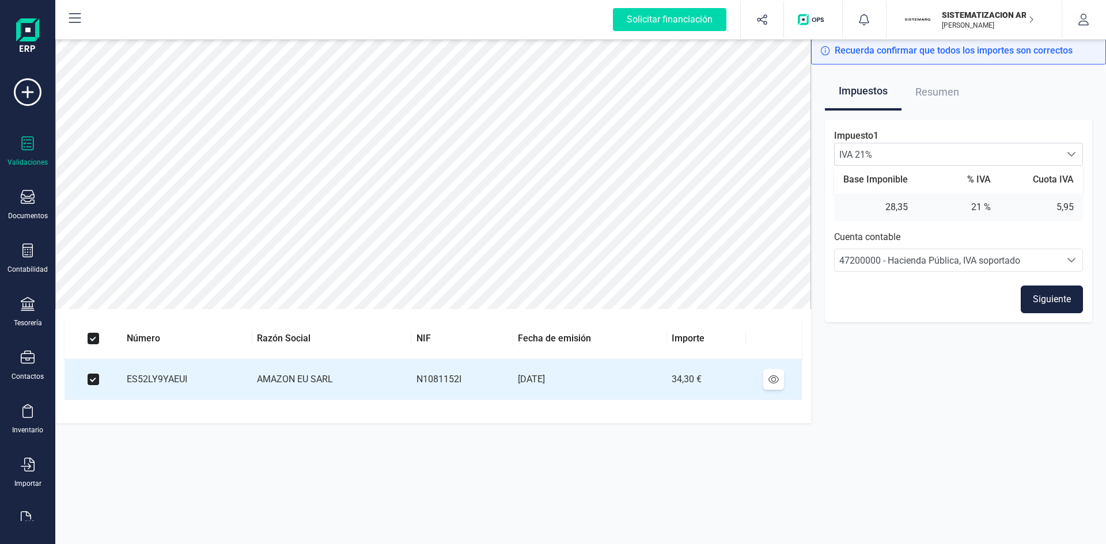
click at [1044, 295] on button "Siguiente" at bounding box center [1052, 300] width 62 height 28
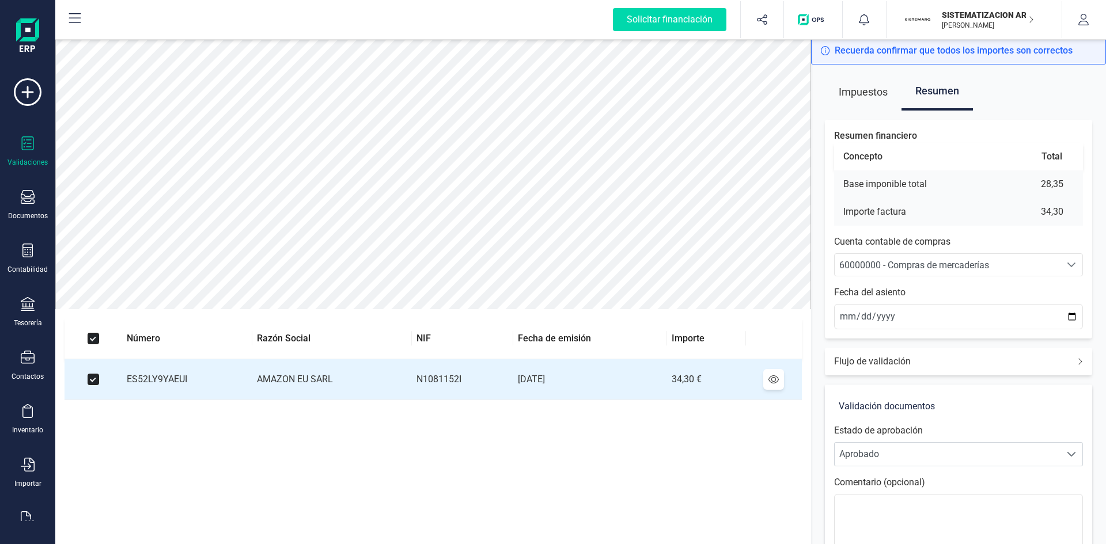
click at [908, 260] on span "60000000 - Compras de mercaderías" at bounding box center [914, 265] width 150 height 11
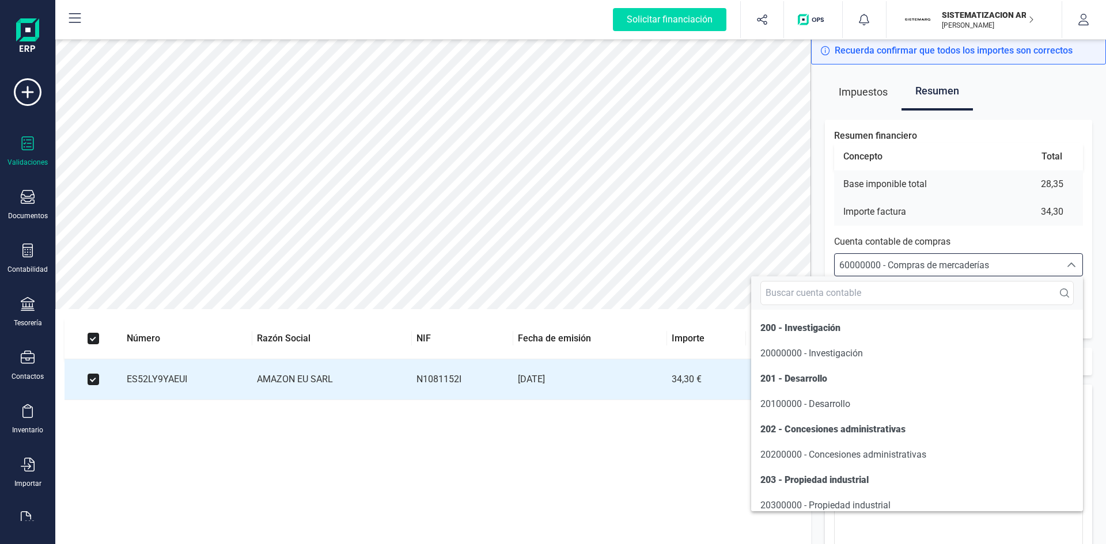
scroll to position [5531, 0]
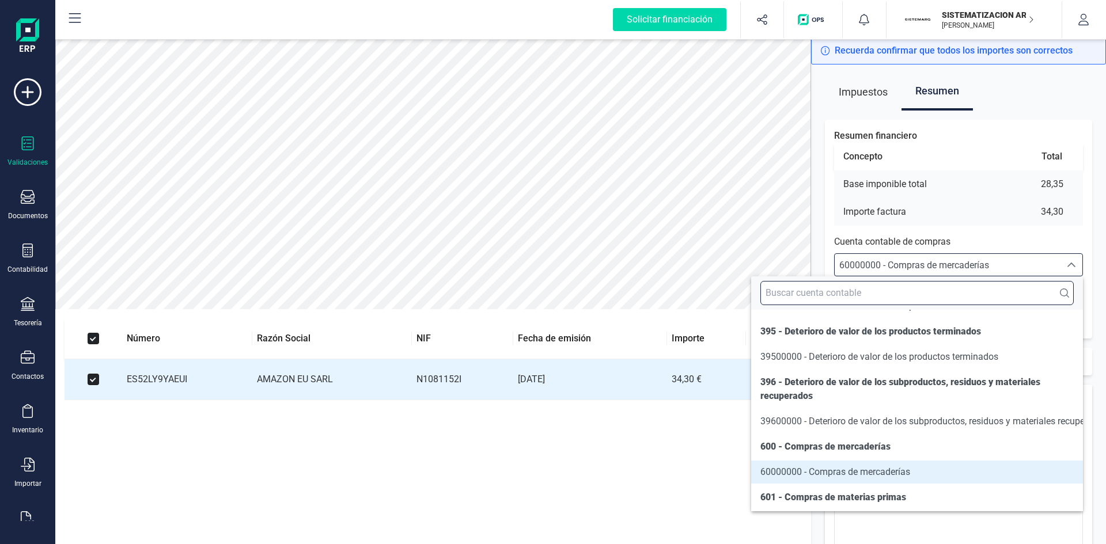
click at [900, 292] on input "text" at bounding box center [916, 293] width 313 height 24
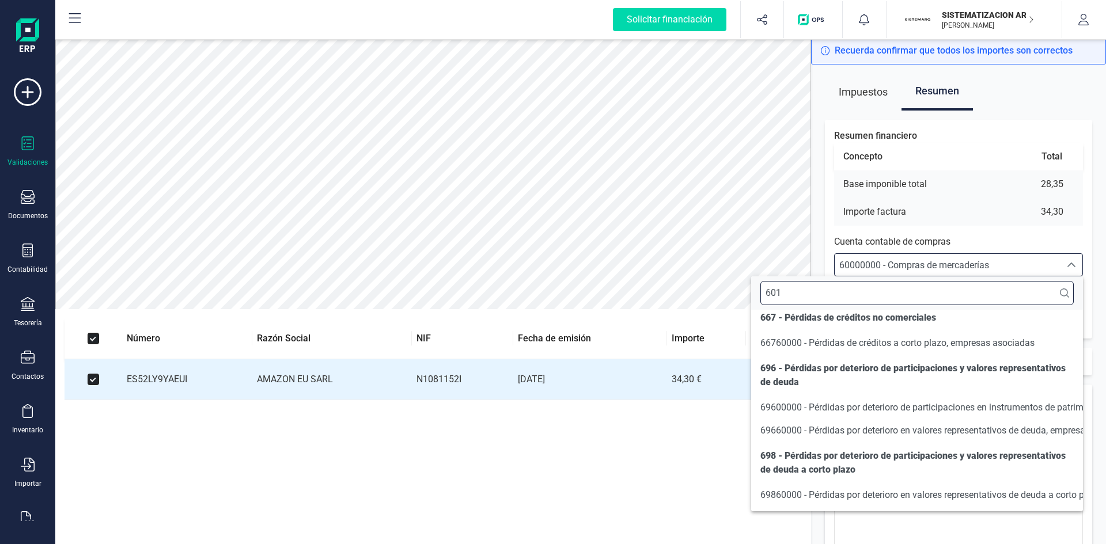
scroll to position [0, 0]
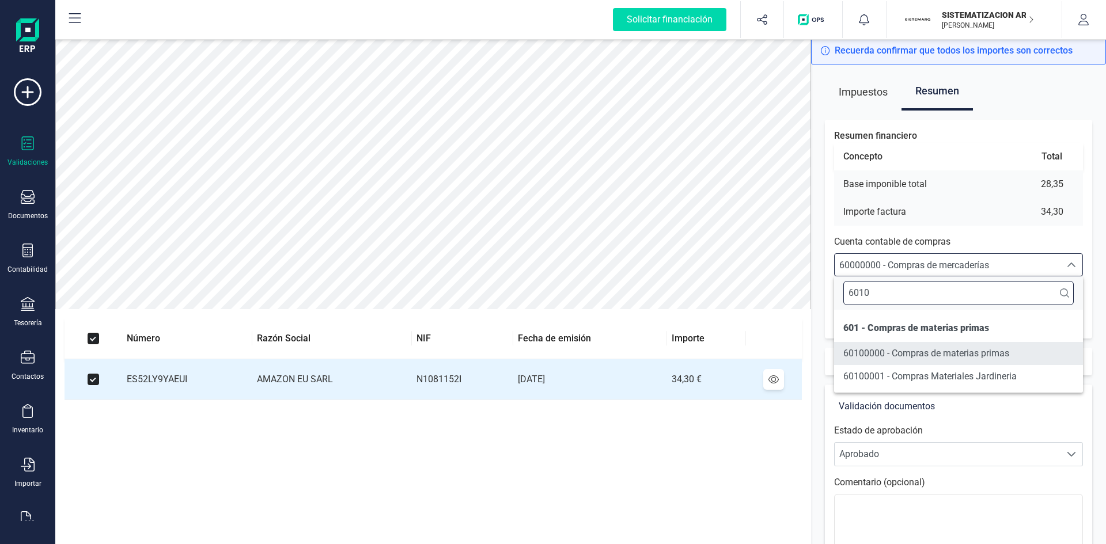
type input "6010"
click at [930, 355] on span "60100000 - Compras de materias primas" at bounding box center [926, 353] width 166 height 11
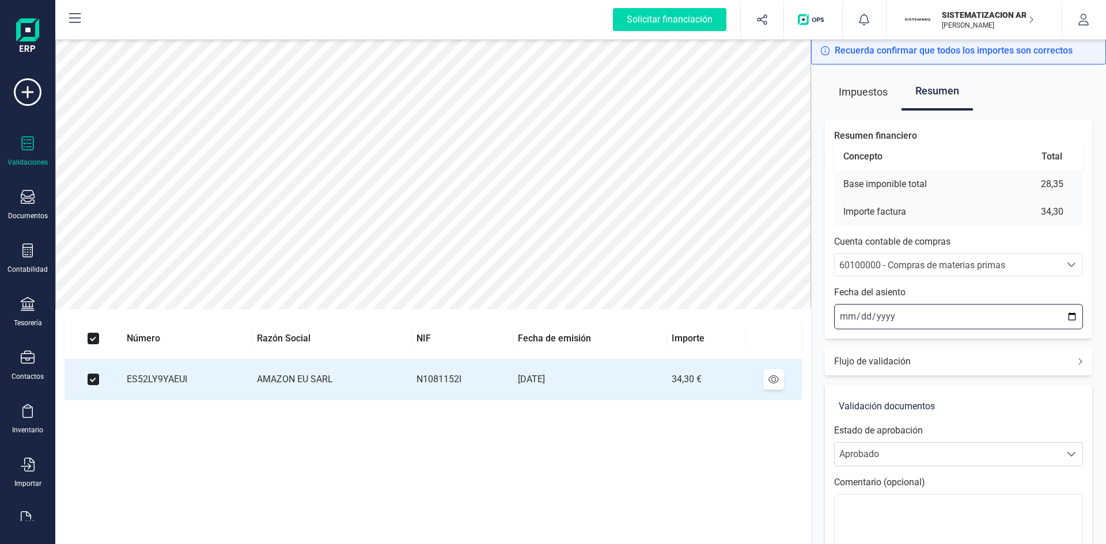
click at [842, 321] on input "2025-09-24" at bounding box center [958, 316] width 249 height 25
type input "2025-09-14"
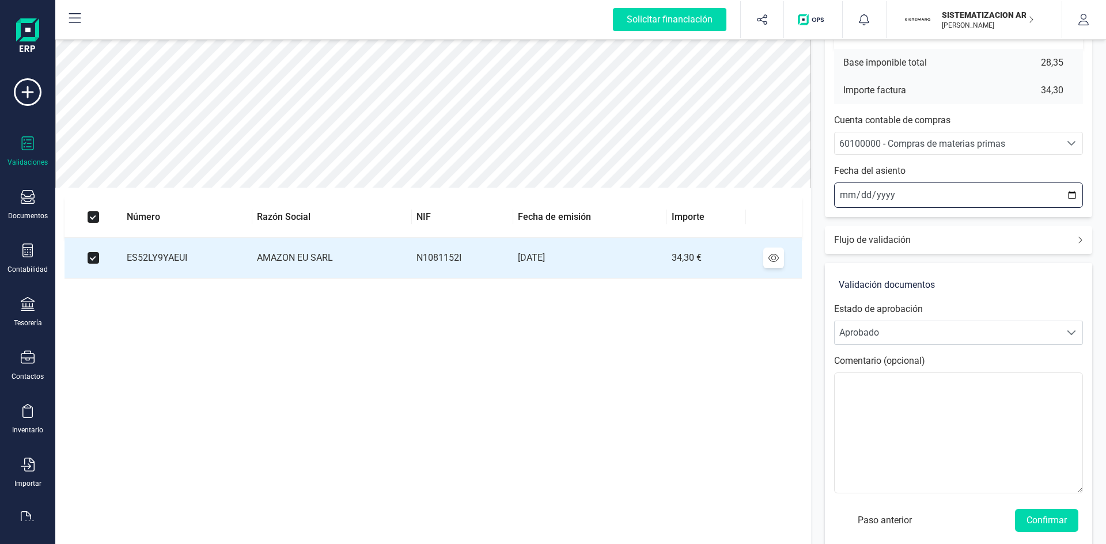
scroll to position [135, 0]
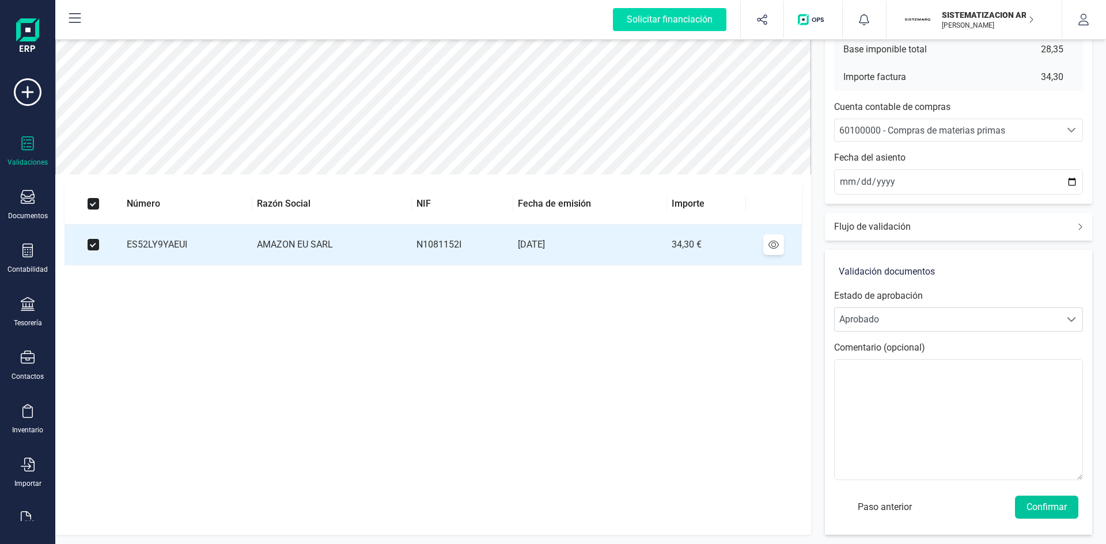
click at [1044, 506] on button "Confirmar" at bounding box center [1046, 507] width 63 height 23
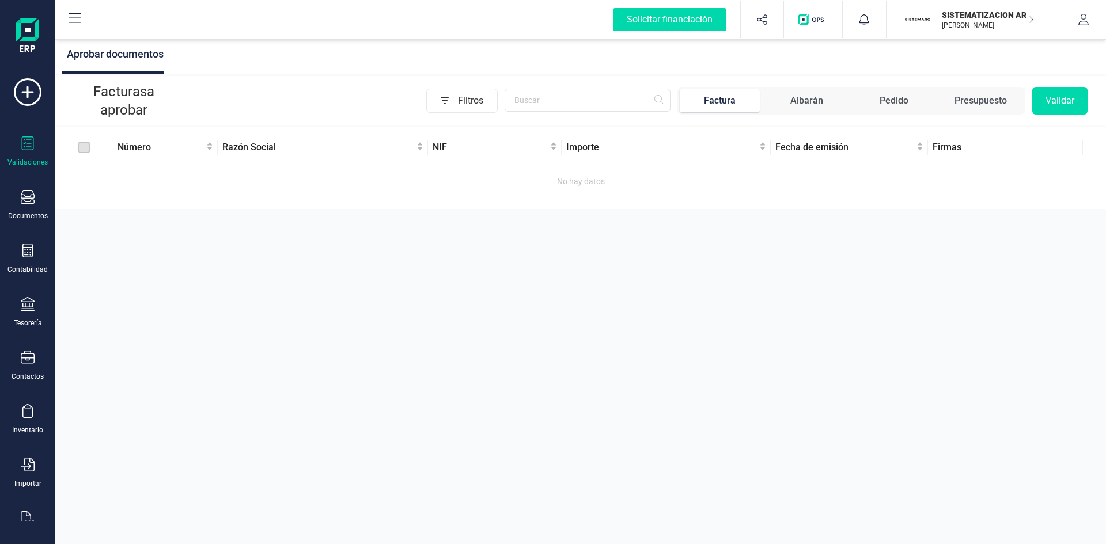
click at [998, 16] on p "SISTEMATIZACION ARQUITECTONICA EN REFORMAS SL" at bounding box center [988, 15] width 92 height 12
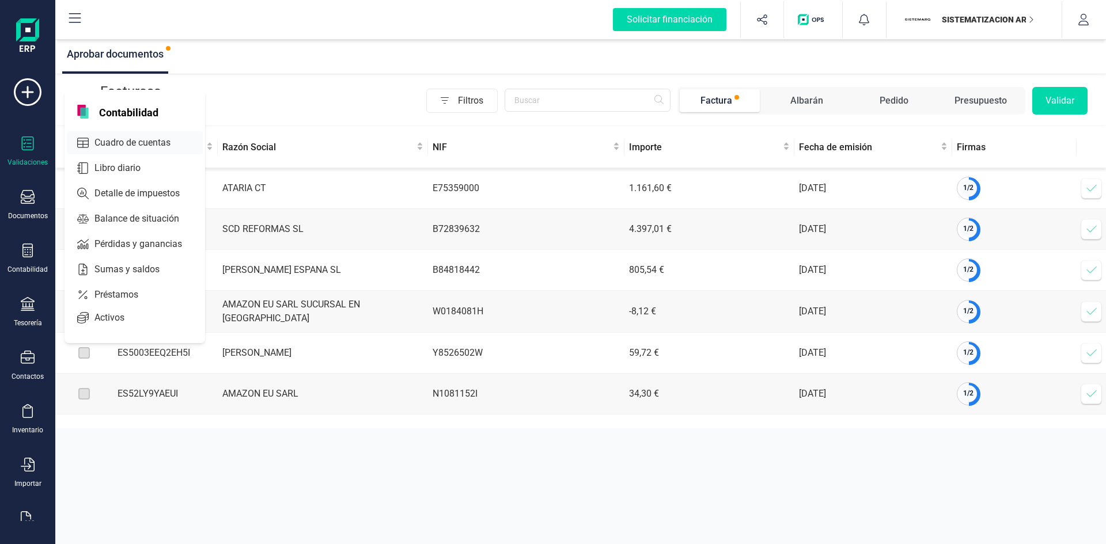
click at [105, 138] on span "Cuadro de cuentas" at bounding box center [140, 143] width 101 height 14
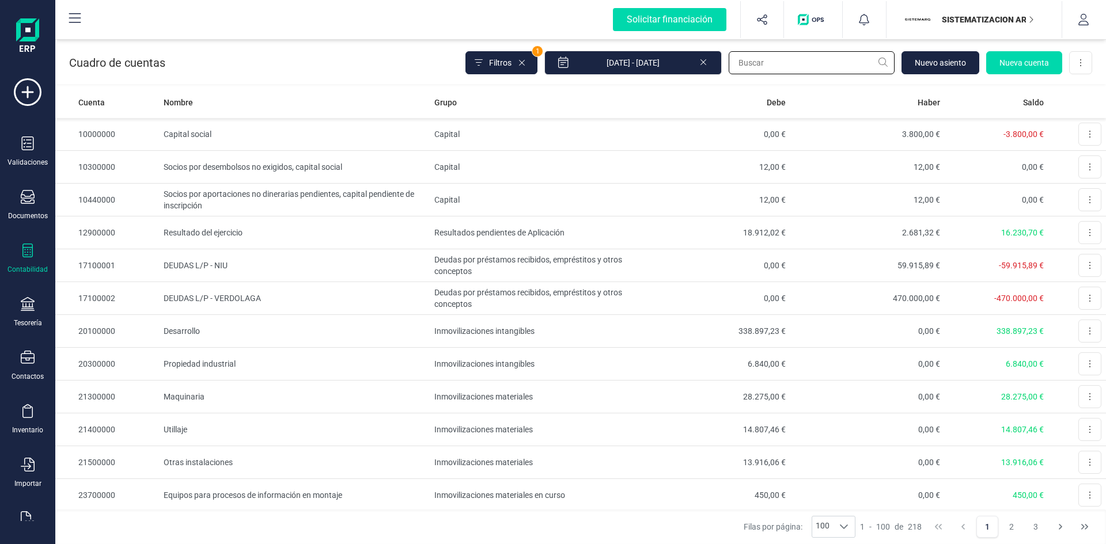
drag, startPoint x: 824, startPoint y: 62, endPoint x: 814, endPoint y: 60, distance: 10.5
click at [824, 62] on input "text" at bounding box center [812, 62] width 166 height 23
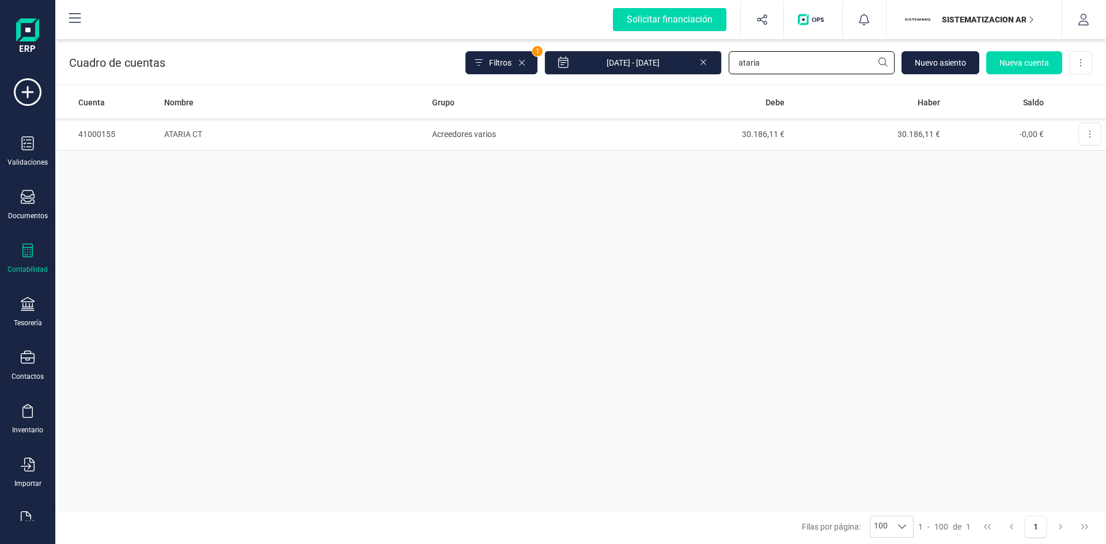
type input "ataria"
click at [187, 131] on td "ATARIA CT" at bounding box center [294, 134] width 268 height 33
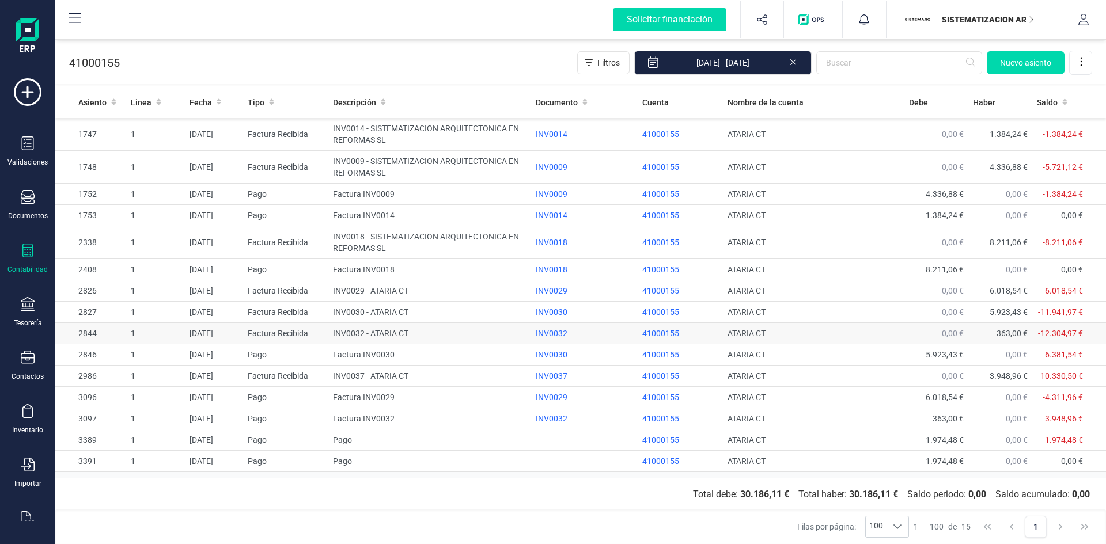
click at [347, 330] on td "INV0032 - ATARIA CT" at bounding box center [429, 333] width 203 height 21
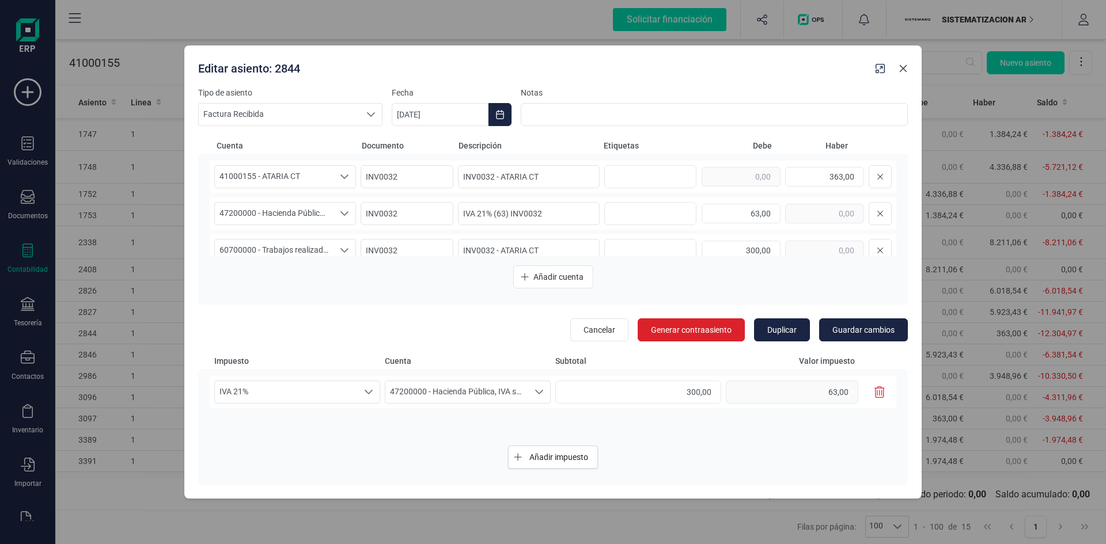
click at [905, 66] on icon "button" at bounding box center [903, 68] width 7 height 7
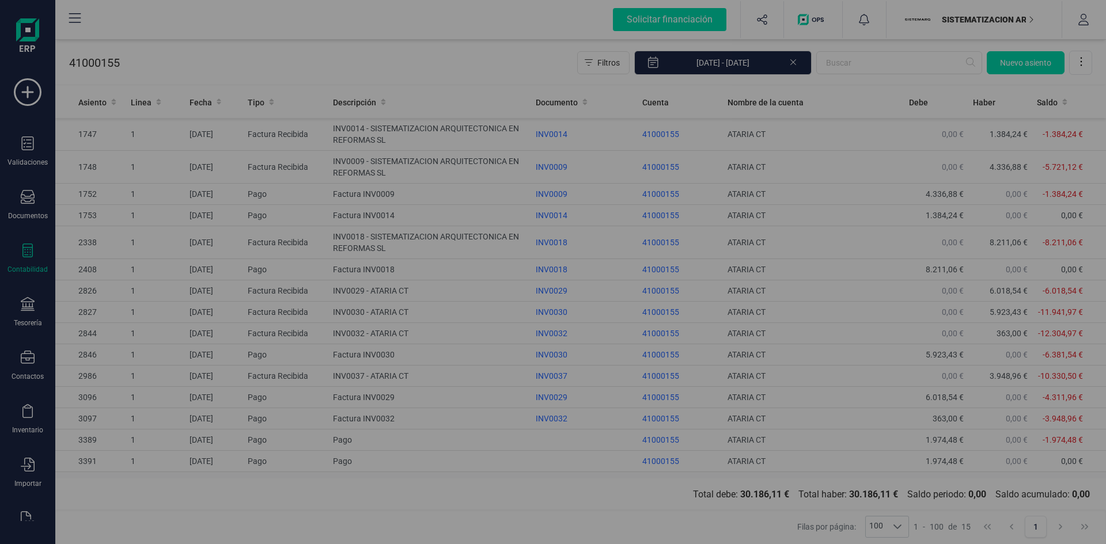
type input "[DATE]"
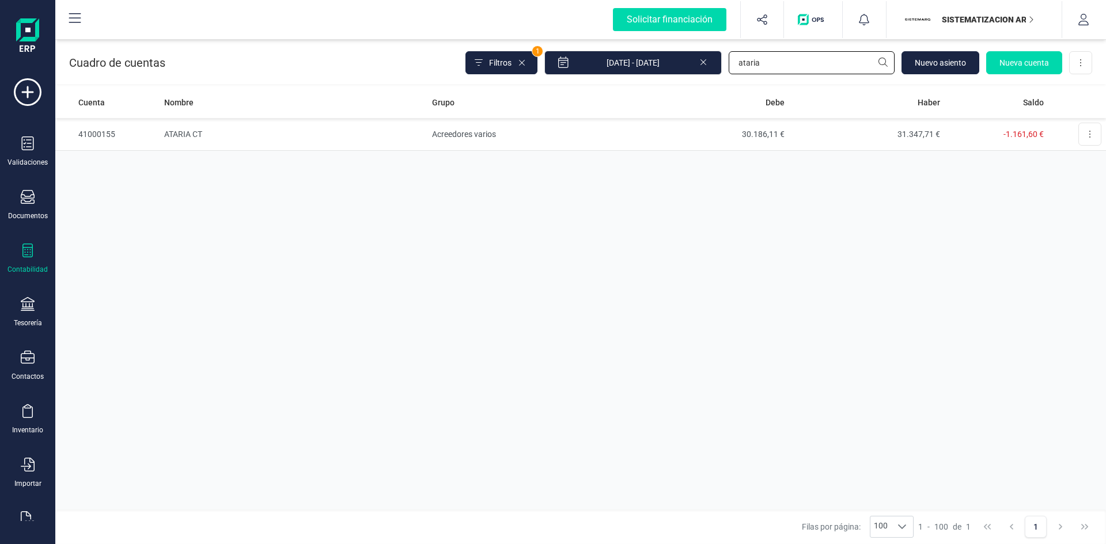
drag, startPoint x: 729, startPoint y: 58, endPoint x: 549, endPoint y: 59, distance: 180.3
click at [554, 55] on div "Filtros 1 [DATE] - [DATE] ataria [GEOGRAPHIC_DATA] Nueva cuenta Descargar Excel" at bounding box center [778, 63] width 627 height 24
type input "scd"
click at [238, 130] on td "SCD REFORMAS SOCIEDAD LIMITADA" at bounding box center [294, 134] width 268 height 33
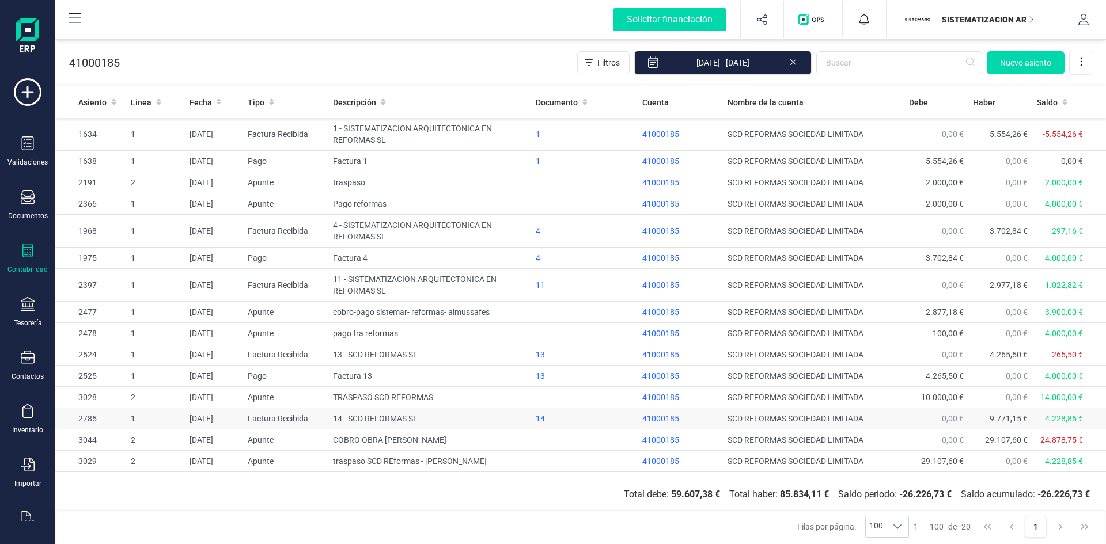
click at [354, 416] on td "14 - SCD REFORMAS SL" at bounding box center [429, 418] width 203 height 21
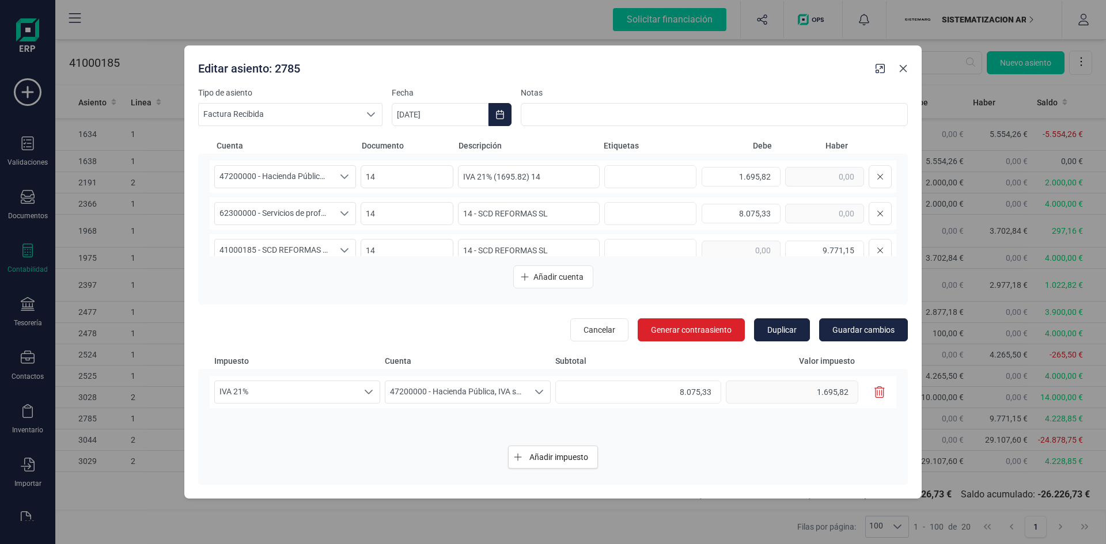
click at [897, 69] on button "button" at bounding box center [903, 68] width 18 height 18
type input "[DATE]"
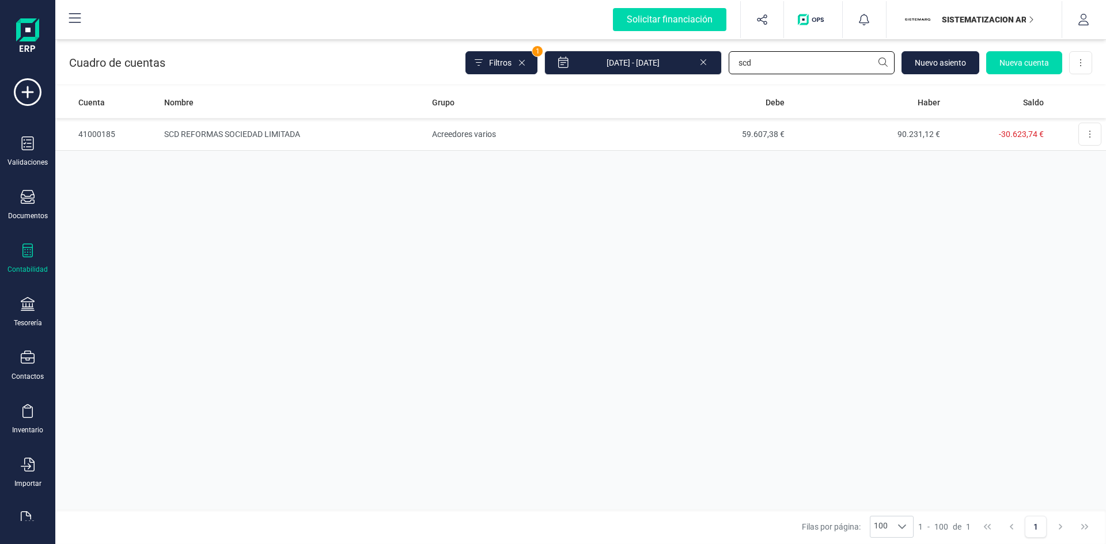
drag, startPoint x: 761, startPoint y: 58, endPoint x: 539, endPoint y: 79, distance: 223.4
click at [605, 62] on div "Filtros 1 [DATE] - [DATE] scd [GEOGRAPHIC_DATA] Nueva cuenta Descargar Excel" at bounding box center [778, 63] width 627 height 24
type input "[PERSON_NAME]"
click at [217, 127] on td "[PERSON_NAME] ESPANA SL" at bounding box center [294, 134] width 268 height 33
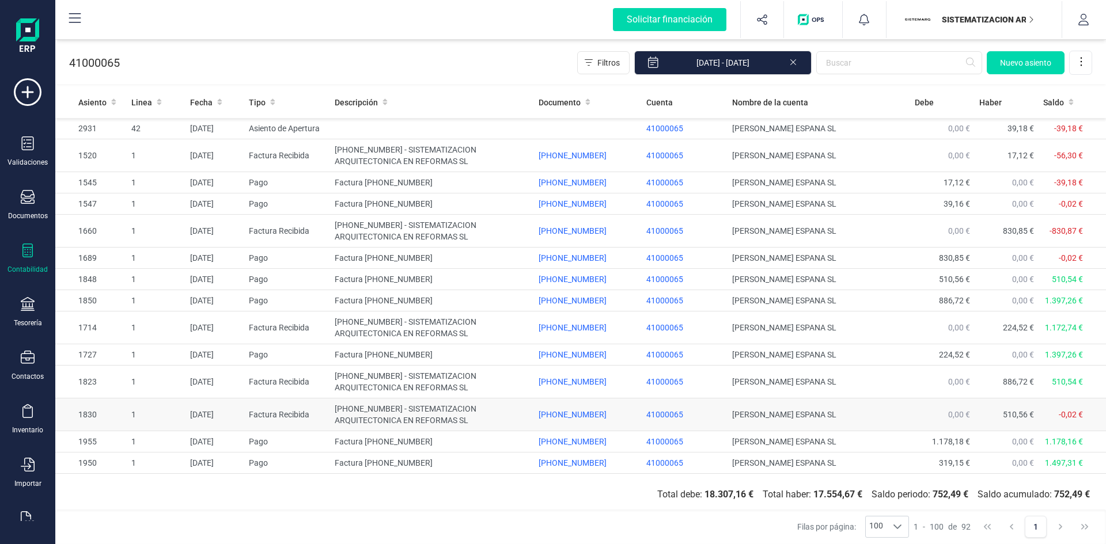
click at [374, 408] on td "[PHONE_NUMBER] - SISTEMATIZACION ARQUITECTONICA EN REFORMAS SL" at bounding box center [432, 415] width 204 height 33
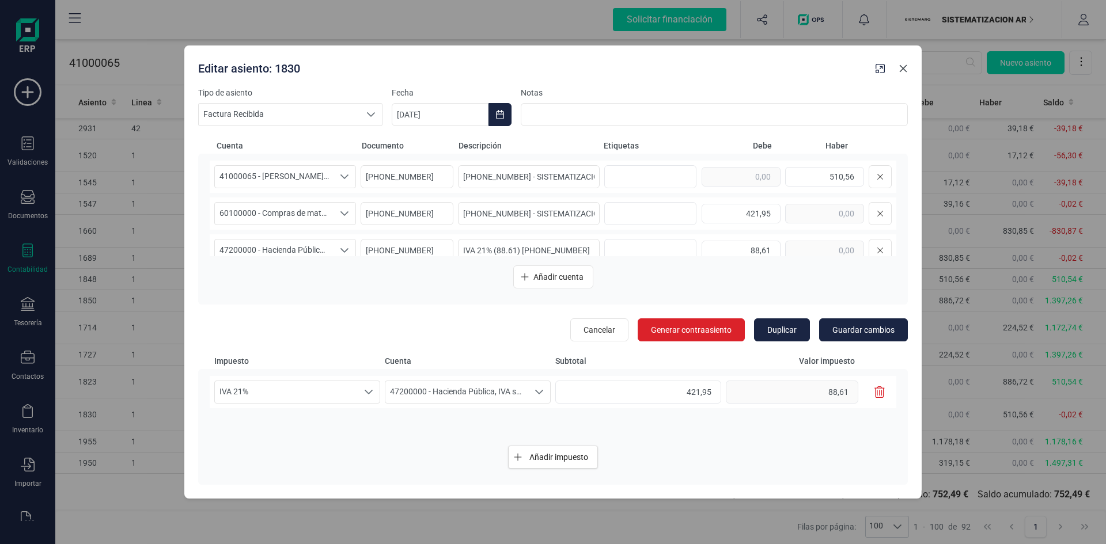
click at [902, 71] on icon "button" at bounding box center [903, 68] width 9 height 9
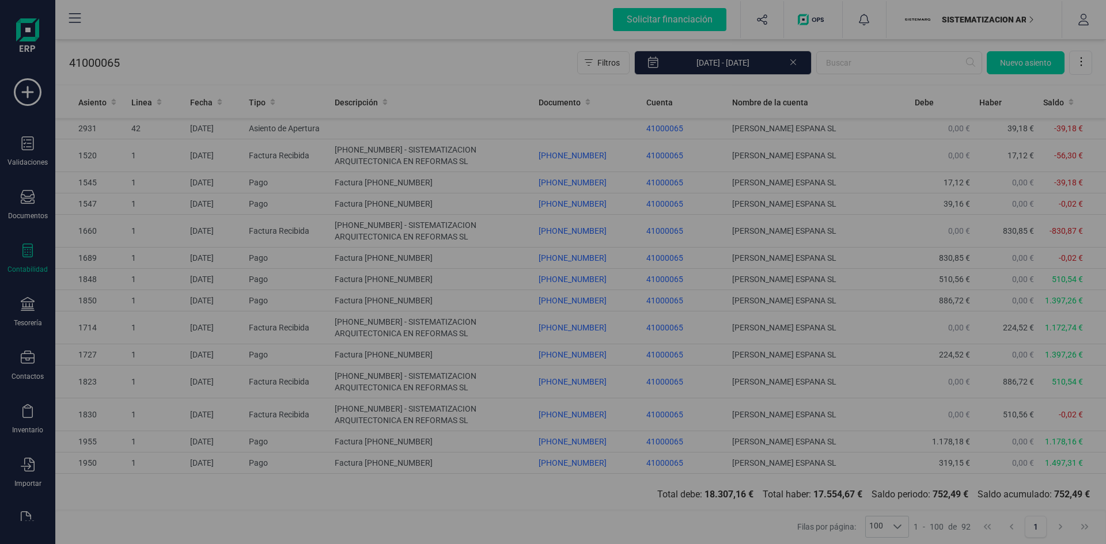
type input "[DATE]"
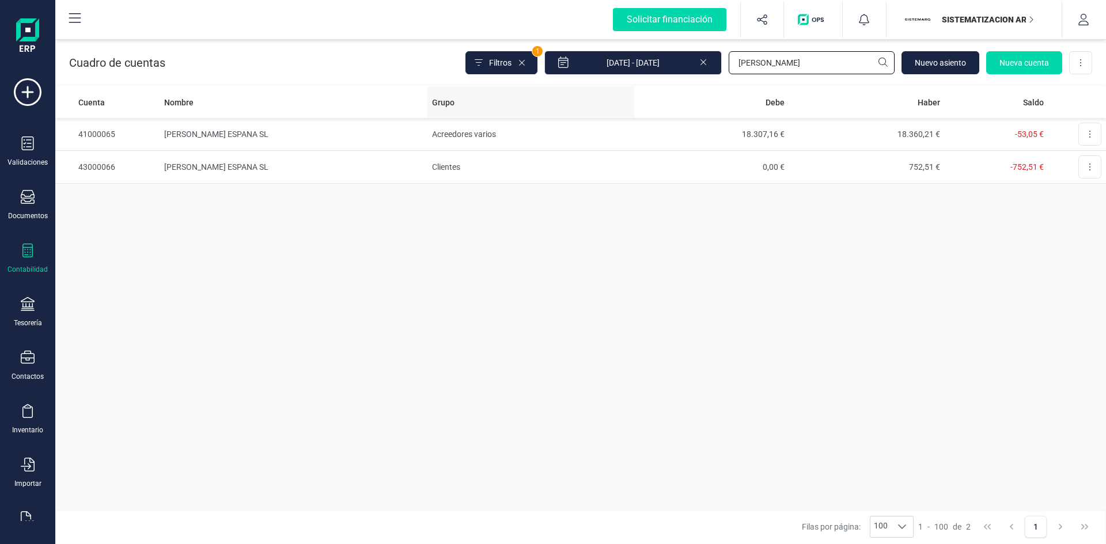
drag, startPoint x: 779, startPoint y: 58, endPoint x: 437, endPoint y: 98, distance: 344.6
click at [461, 89] on div "Cuadro de cuentas Filtros 1 [DATE] - [DATE] [PERSON_NAME] [GEOGRAPHIC_DATA] Nue…" at bounding box center [580, 290] width 1051 height 507
type input "amazon"
click at [188, 132] on td "AMAZON EU SARL SUCURSAL EN [GEOGRAPHIC_DATA]" at bounding box center [294, 134] width 268 height 33
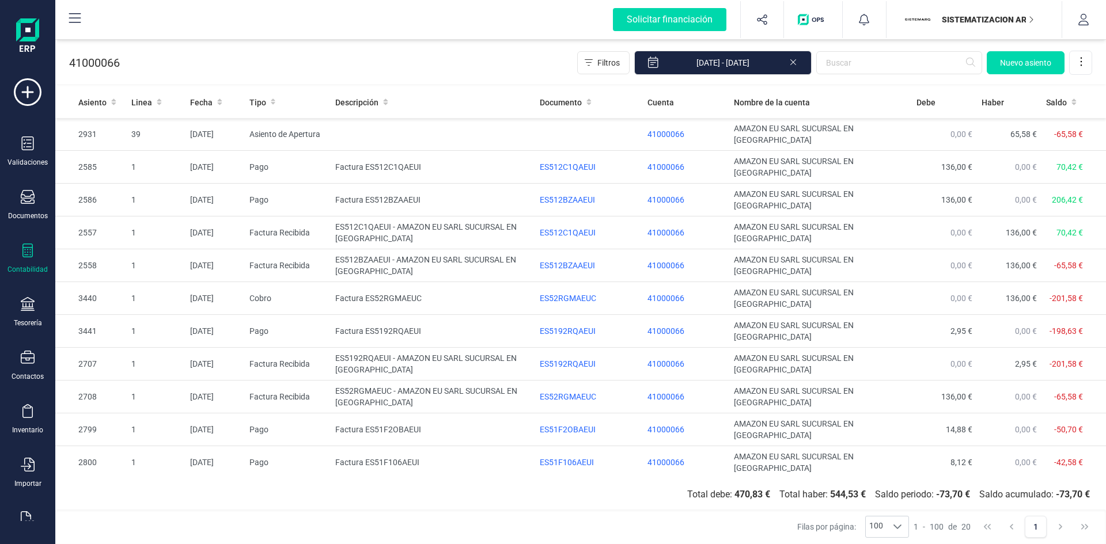
click at [346, 479] on td "ES51F106AEUI - AMAZON EU SARL SUCURSAL EN [GEOGRAPHIC_DATA]" at bounding box center [433, 495] width 204 height 33
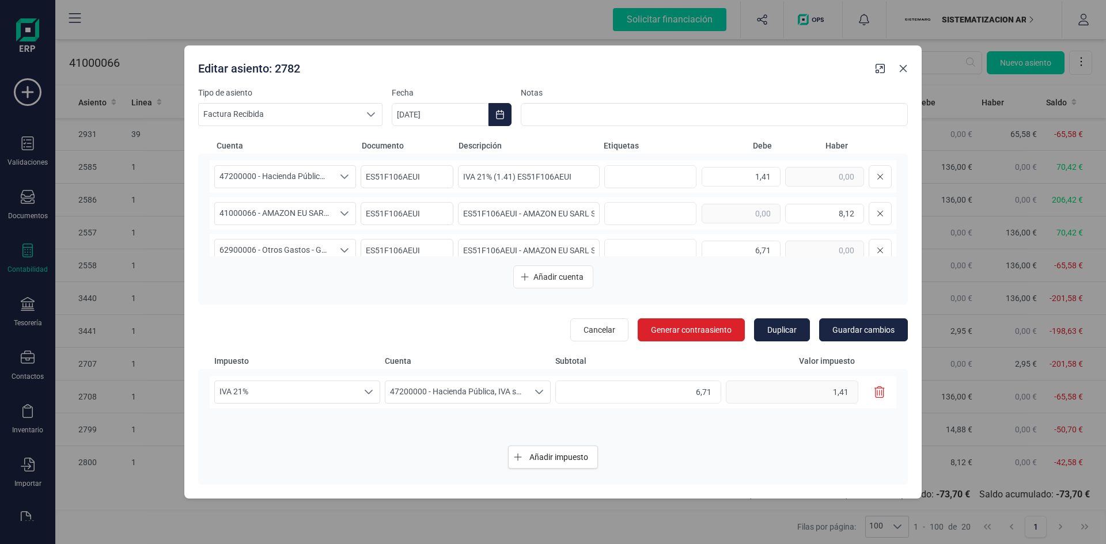
click at [904, 74] on button "button" at bounding box center [903, 68] width 18 height 18
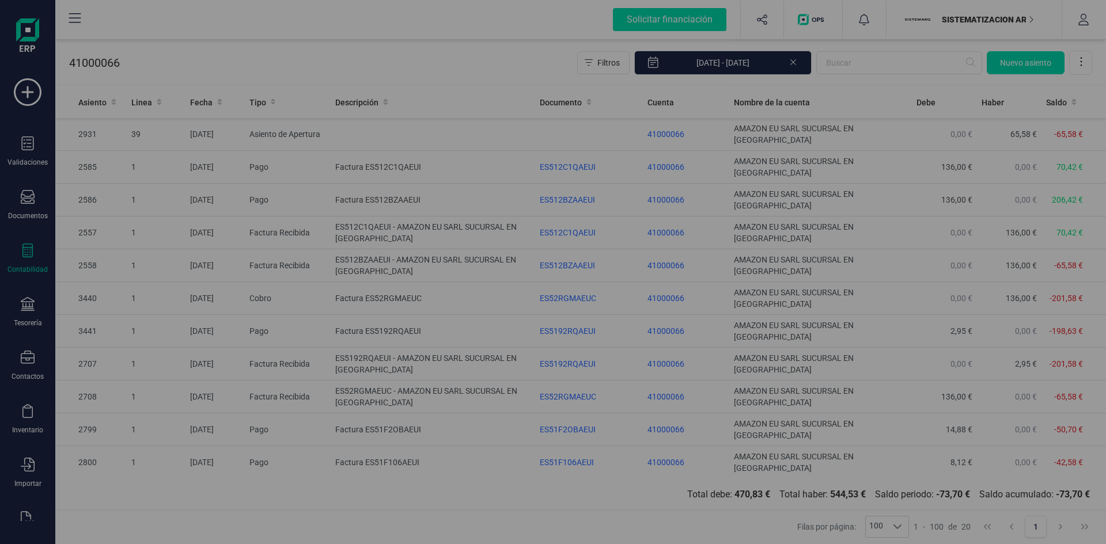
type input "[DATE]"
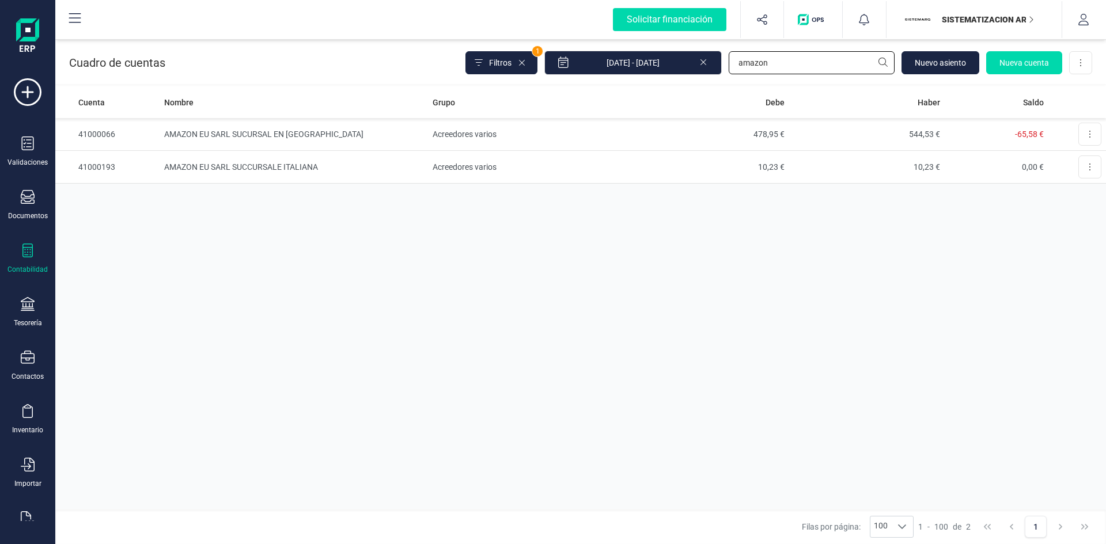
drag, startPoint x: 778, startPoint y: 60, endPoint x: 624, endPoint y: 81, distance: 155.8
click at [627, 81] on div "Cuadro de cuentas Filtros 1 [DATE] - [DATE] amazon [GEOGRAPHIC_DATA] Nueva cuen…" at bounding box center [580, 60] width 1051 height 47
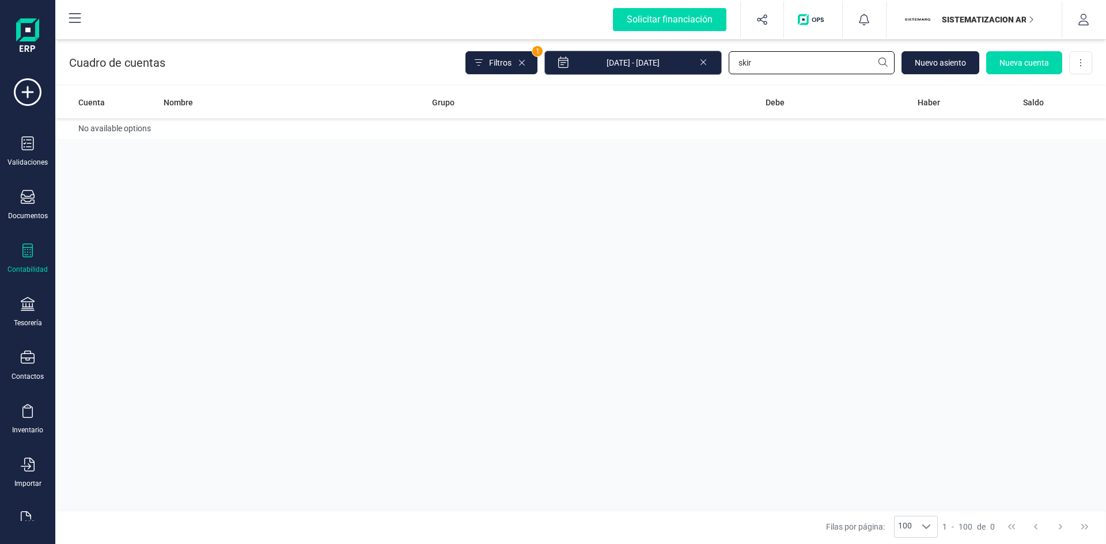
drag, startPoint x: 706, startPoint y: 61, endPoint x: 630, endPoint y: 68, distance: 76.3
click at [630, 68] on div "Filtros 1 [DATE] - [DATE] skir [GEOGRAPHIC_DATA] Nueva cuenta Descargar Excel" at bounding box center [778, 63] width 627 height 24
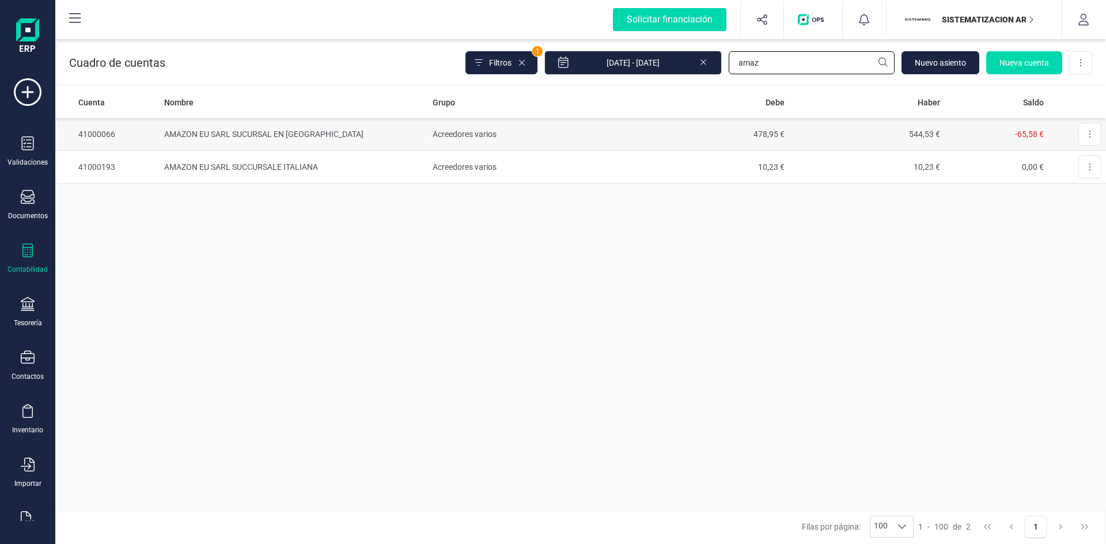
type input "amaz"
click at [200, 134] on td "AMAZON EU SARL SUCURSAL EN [GEOGRAPHIC_DATA]" at bounding box center [294, 134] width 268 height 33
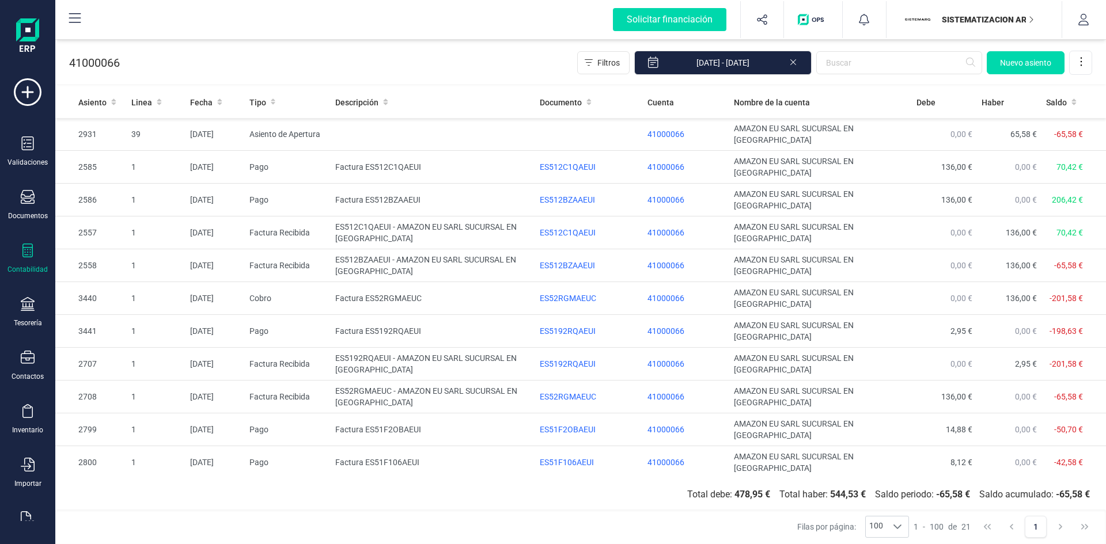
click at [386, 512] on td "ES51F2OBAEUI - AMAZON EU SARL SUCURSAL EN [GEOGRAPHIC_DATA]" at bounding box center [433, 528] width 204 height 33
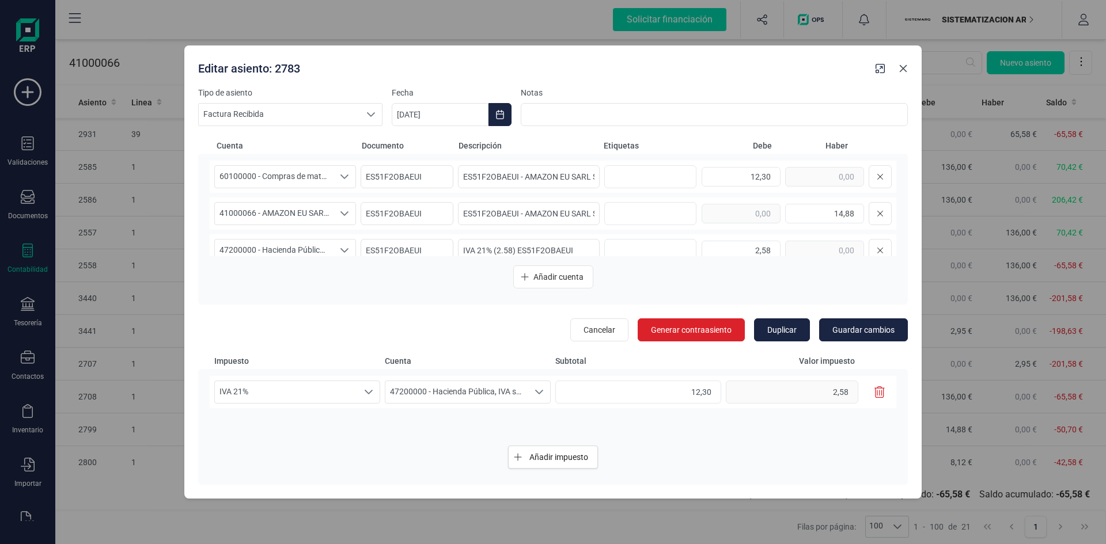
click at [905, 65] on icon "button" at bounding box center [903, 68] width 9 height 9
type input "[DATE]"
